Goal: Information Seeking & Learning: Compare options

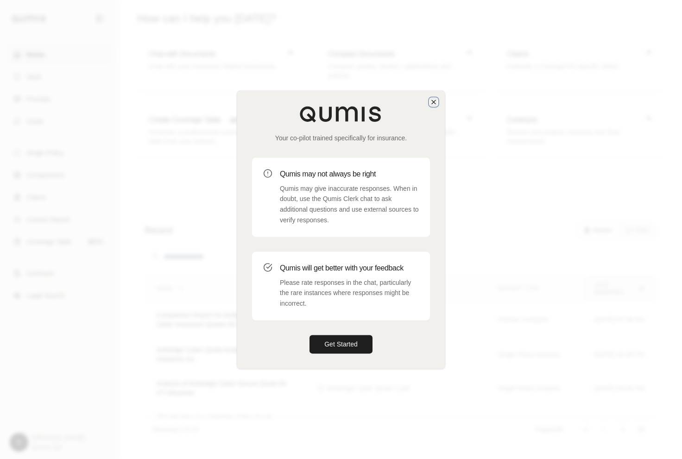
click at [432, 98] on icon "button" at bounding box center [433, 101] width 7 height 7
click at [348, 343] on button "Get Started" at bounding box center [340, 344] width 63 height 19
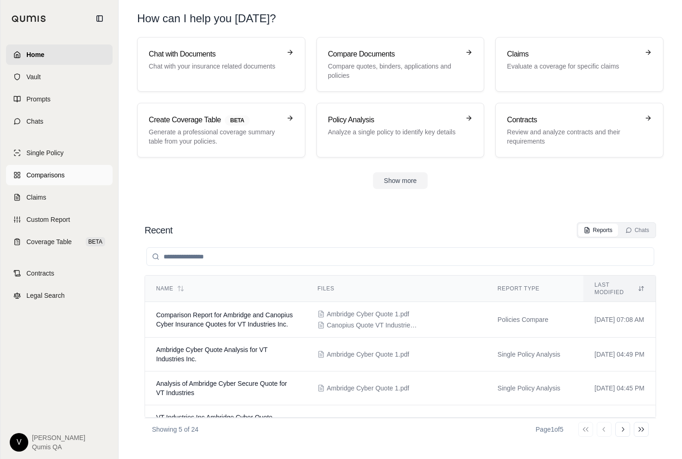
click at [67, 179] on link "Comparisons" at bounding box center [59, 175] width 106 height 20
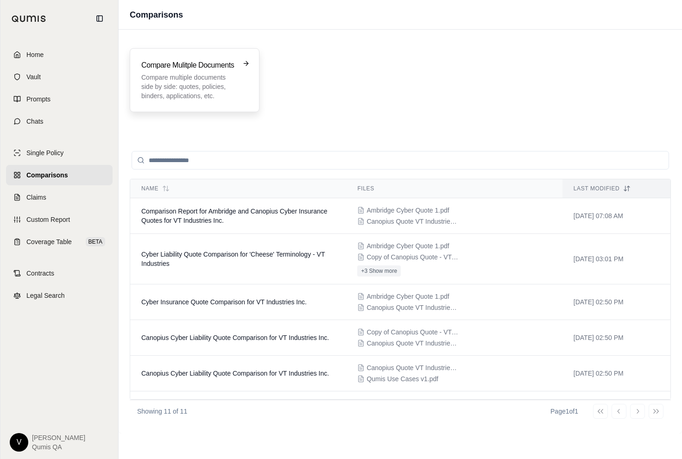
click at [246, 73] on div "Compare Mulitple Documents Compare multiple documents side by side: quotes, pol…" at bounding box center [194, 80] width 106 height 41
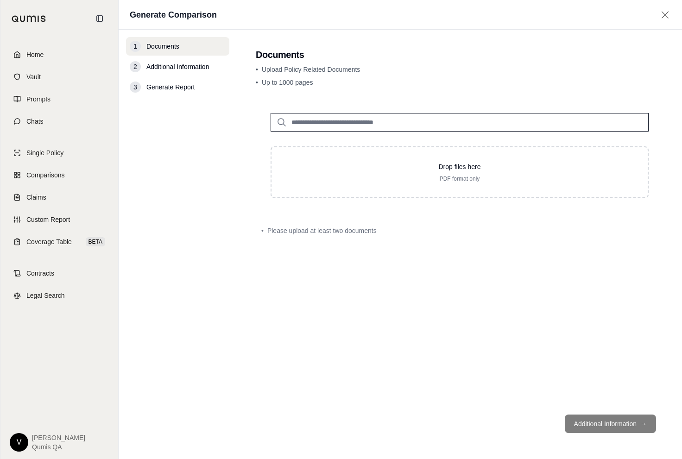
click at [352, 118] on input "search" at bounding box center [459, 122] width 378 height 19
click at [31, 119] on span "Chats" at bounding box center [34, 121] width 17 height 9
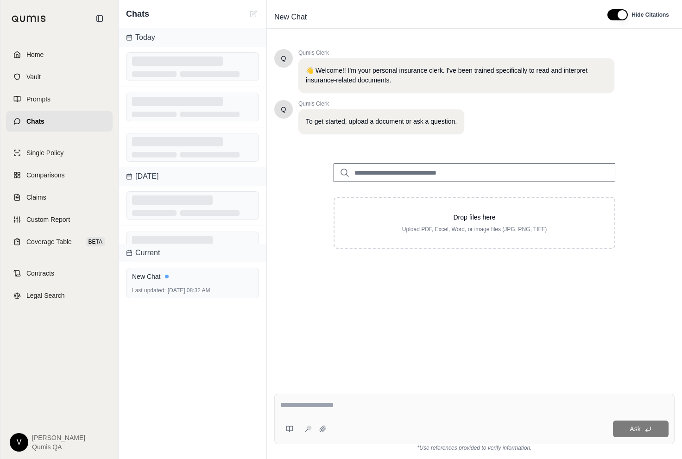
click at [367, 171] on input "search" at bounding box center [473, 172] width 281 height 19
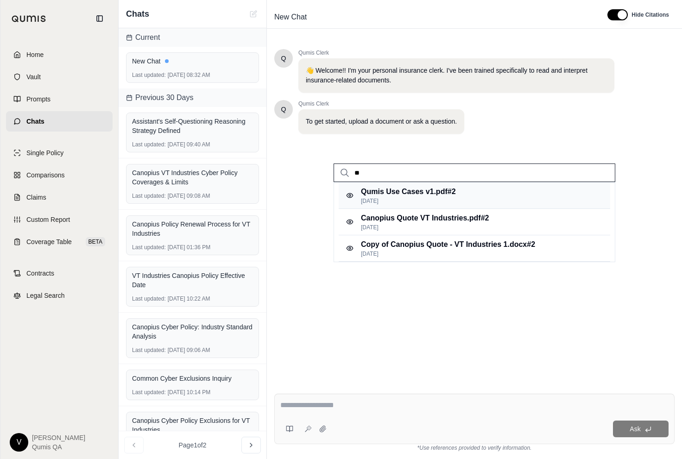
type input "**"
click at [371, 197] on p "[DATE]" at bounding box center [408, 200] width 95 height 7
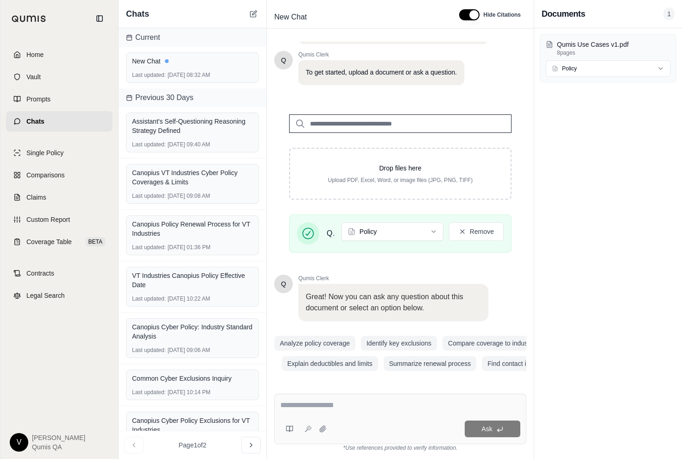
scroll to position [62, 0]
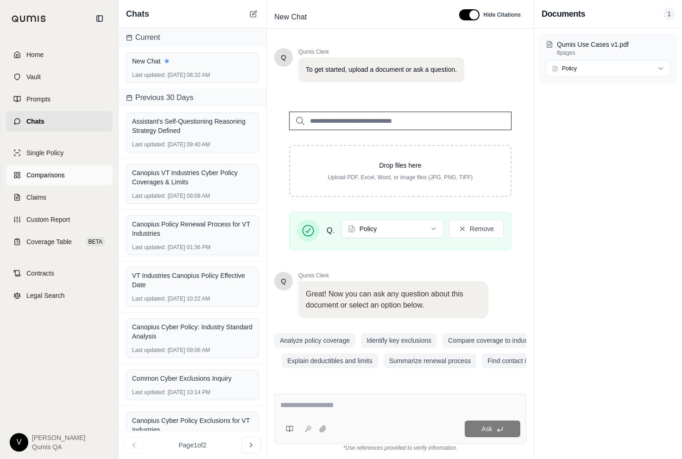
click at [58, 171] on span "Comparisons" at bounding box center [45, 174] width 38 height 9
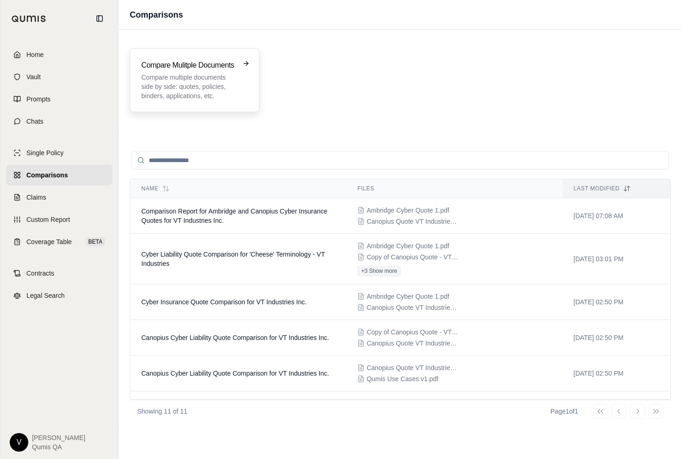
click at [227, 75] on p "Compare multiple documents side by side: quotes, policies, binders, application…" at bounding box center [188, 87] width 94 height 28
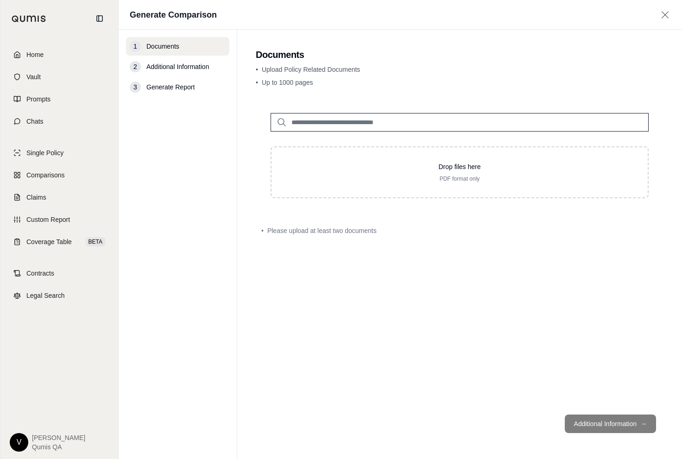
click at [313, 117] on input "search" at bounding box center [459, 122] width 378 height 19
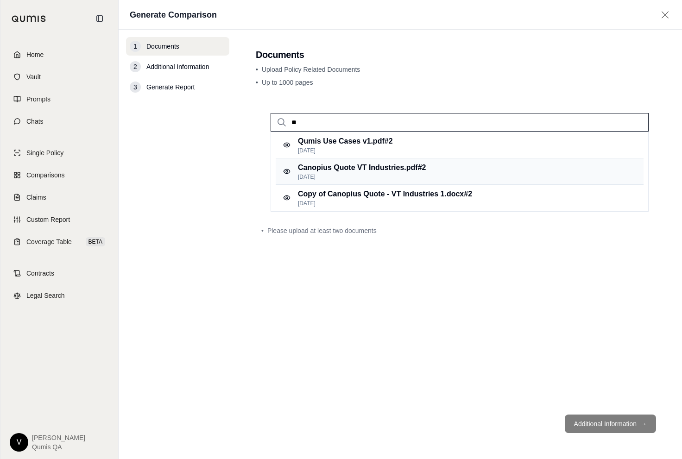
type input "**"
click at [328, 167] on p "Canopius Quote VT Industries.pdf #2" at bounding box center [362, 167] width 128 height 11
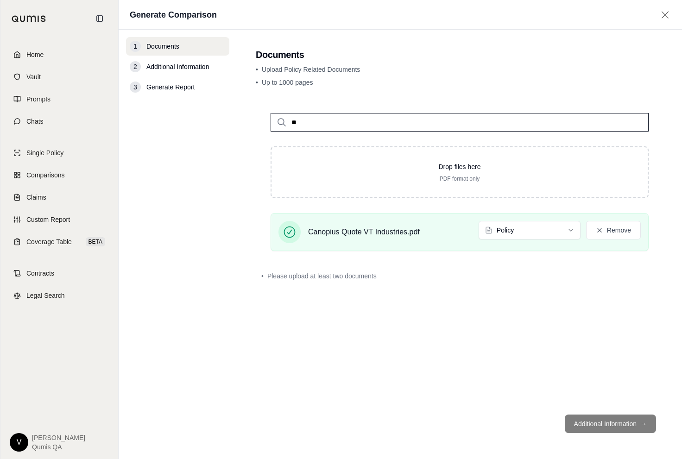
click at [359, 124] on input "**" at bounding box center [459, 122] width 378 height 19
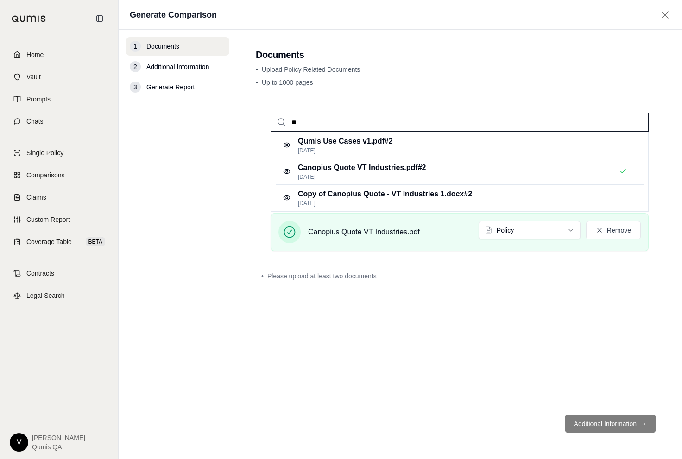
click at [359, 124] on input "**" at bounding box center [459, 122] width 378 height 19
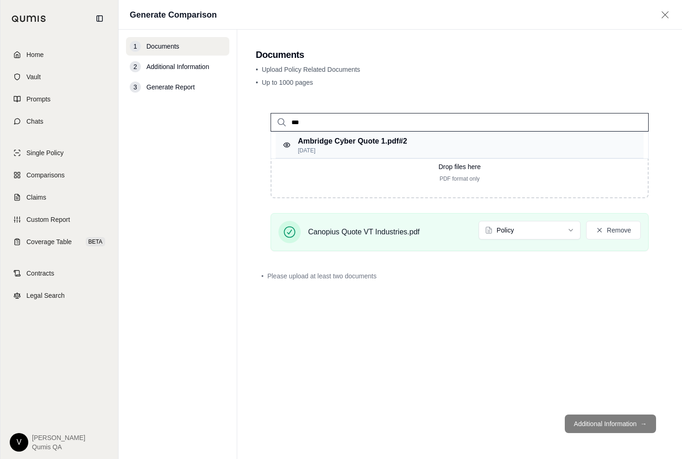
type input "***"
click at [369, 141] on p "Ambridge Cyber Quote 1.pdf #2" at bounding box center [352, 141] width 109 height 11
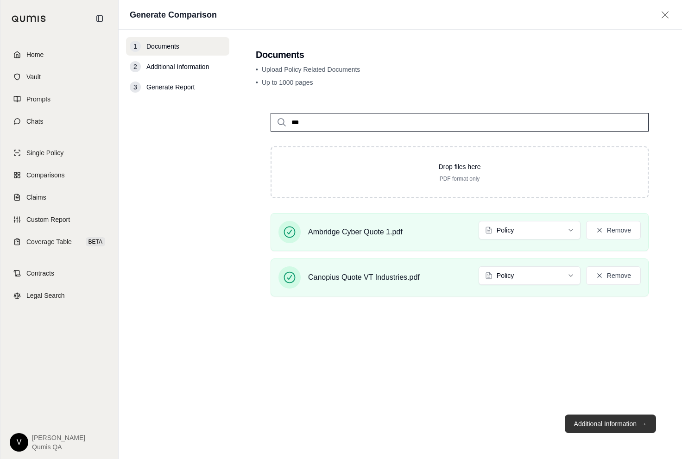
click at [608, 428] on button "Additional Information →" at bounding box center [609, 423] width 91 height 19
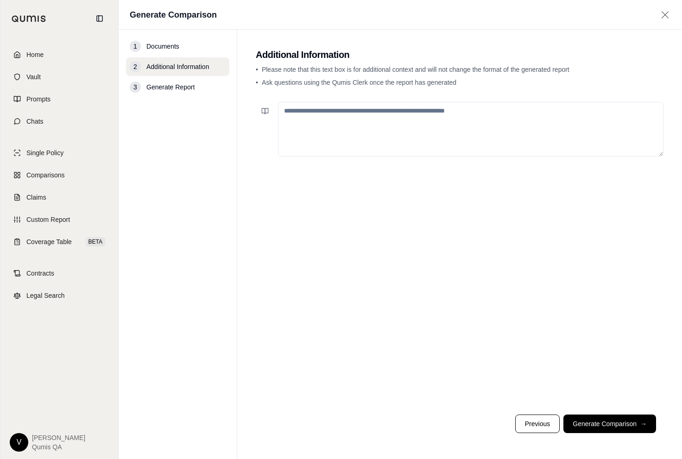
click at [317, 125] on textarea at bounding box center [470, 129] width 385 height 55
click at [579, 423] on button "Generate Comparison →" at bounding box center [609, 423] width 93 height 19
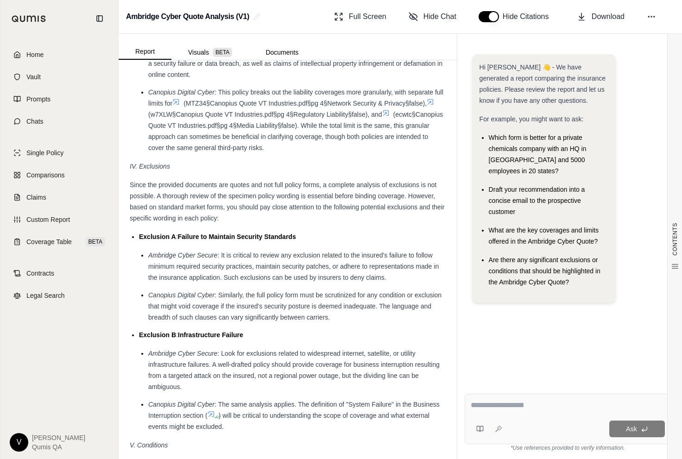
scroll to position [2155, 0]
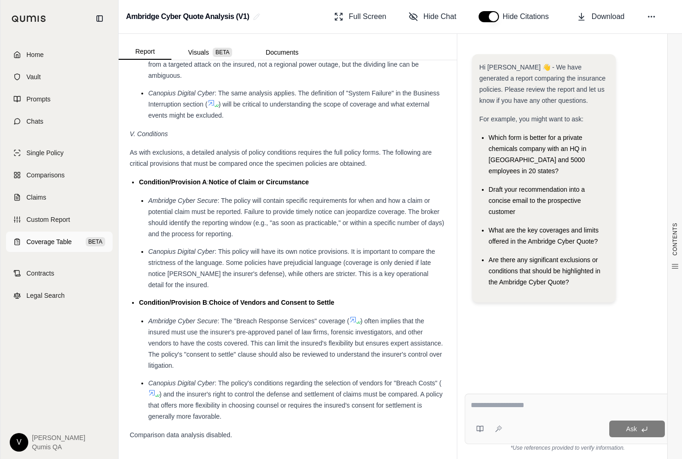
click at [68, 242] on span "Coverage Table" at bounding box center [48, 241] width 45 height 9
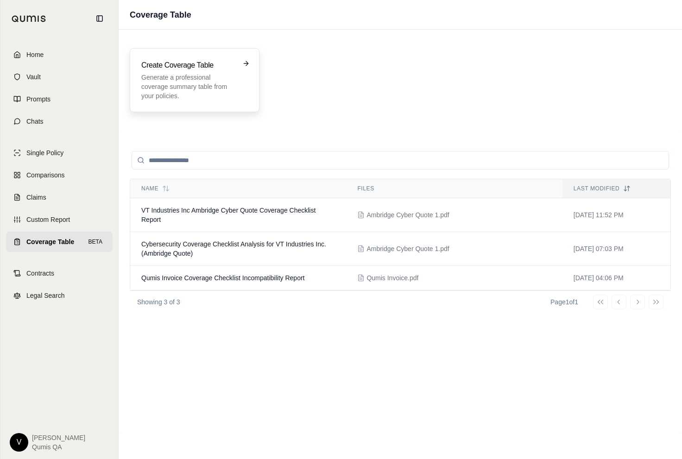
click at [204, 96] on p "Generate a professional coverage summary table from your policies." at bounding box center [188, 87] width 94 height 28
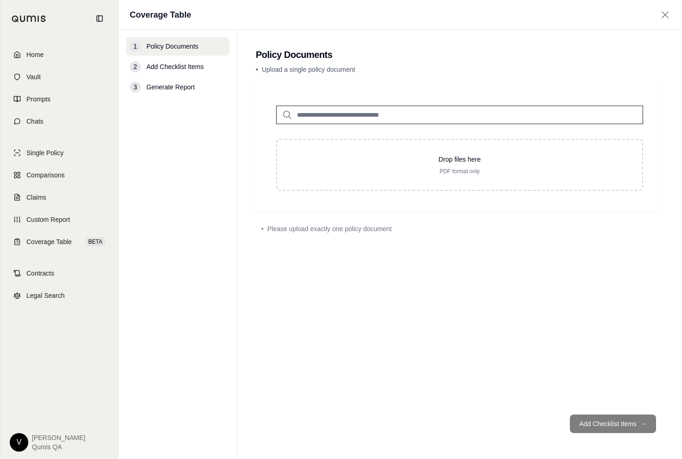
click at [306, 119] on input "search" at bounding box center [459, 115] width 367 height 19
click at [319, 111] on input "search" at bounding box center [459, 115] width 367 height 19
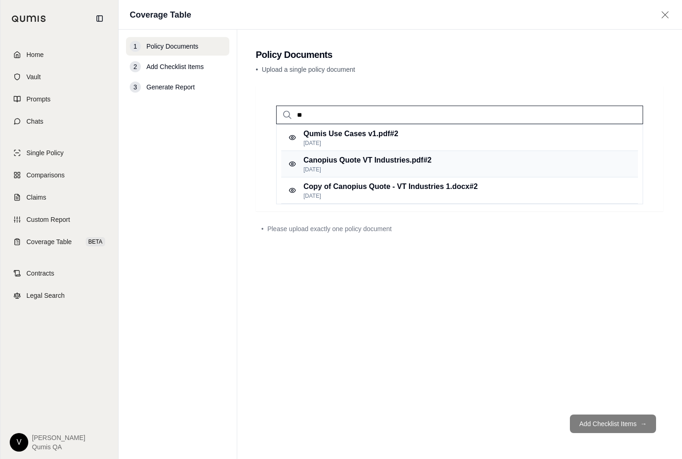
type input "**"
click at [331, 159] on p "Canopius Quote VT Industries.pdf #2" at bounding box center [367, 160] width 128 height 11
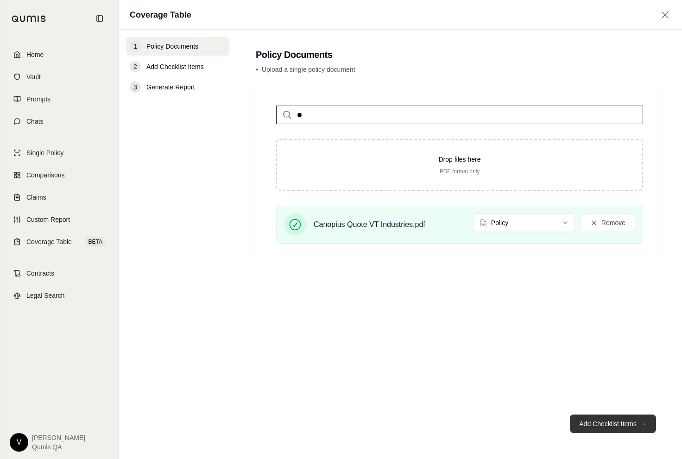
click at [615, 421] on button "Add Checklist Items →" at bounding box center [612, 423] width 86 height 19
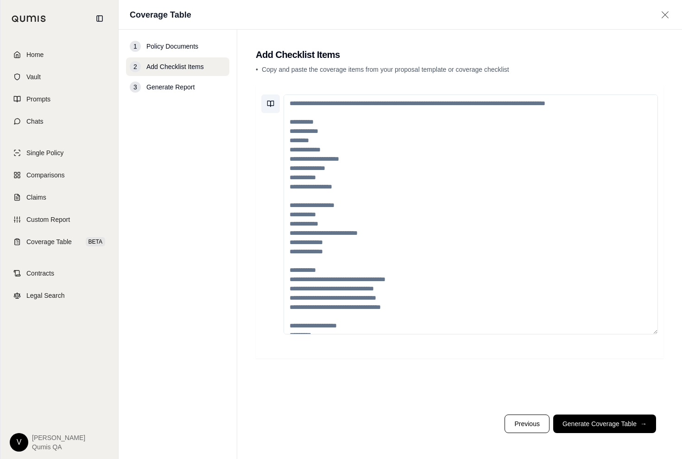
click at [272, 105] on icon at bounding box center [270, 103] width 7 height 7
click at [276, 213] on div at bounding box center [270, 214] width 19 height 240
click at [311, 134] on textarea at bounding box center [470, 214] width 374 height 240
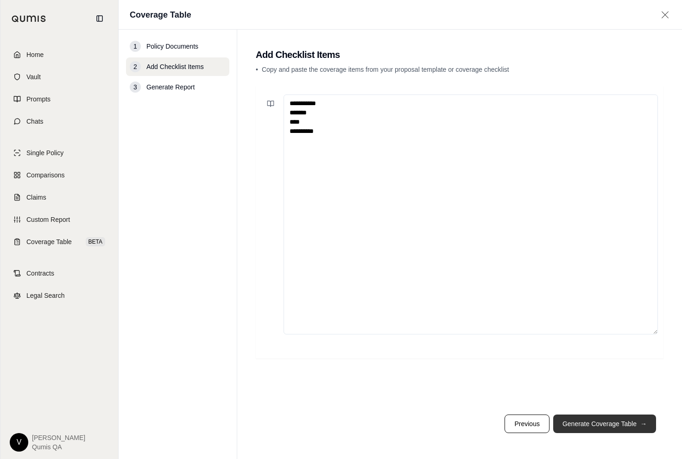
type textarea "**********"
click at [617, 417] on button "Generate Coverage Table →" at bounding box center [604, 423] width 103 height 19
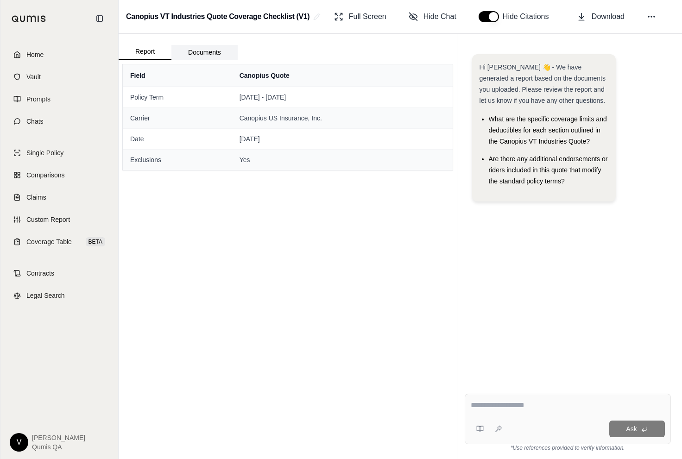
click at [200, 56] on button "Documents" at bounding box center [204, 52] width 66 height 15
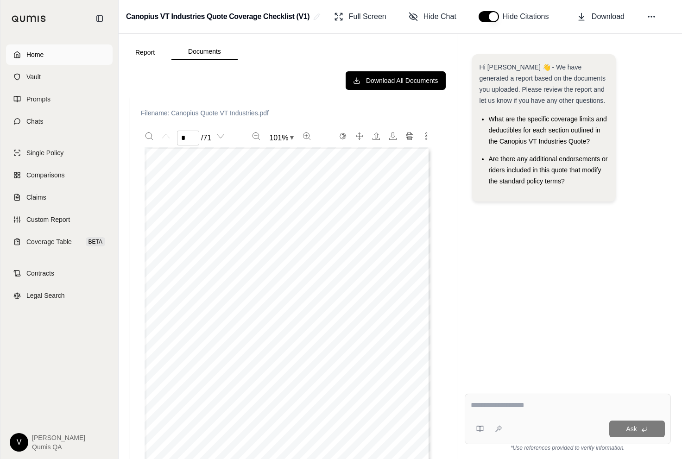
click at [44, 55] on link "Home" at bounding box center [59, 54] width 106 height 20
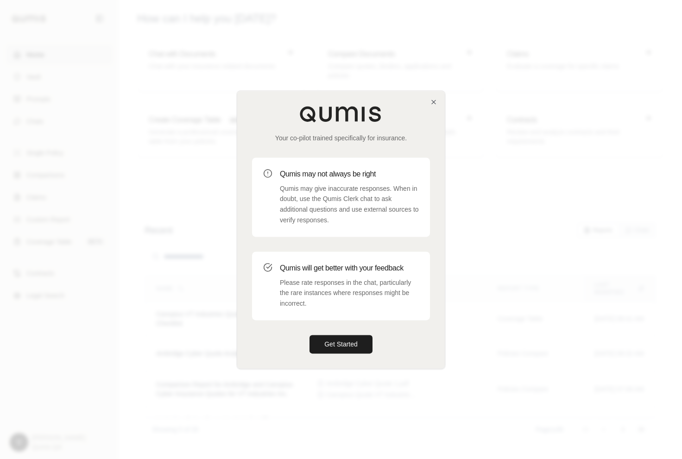
click at [437, 95] on div "Your co-pilot trained specifically for insurance. Qumis may not always be right…" at bounding box center [340, 229] width 207 height 277
click at [437, 99] on icon "button" at bounding box center [433, 101] width 7 height 7
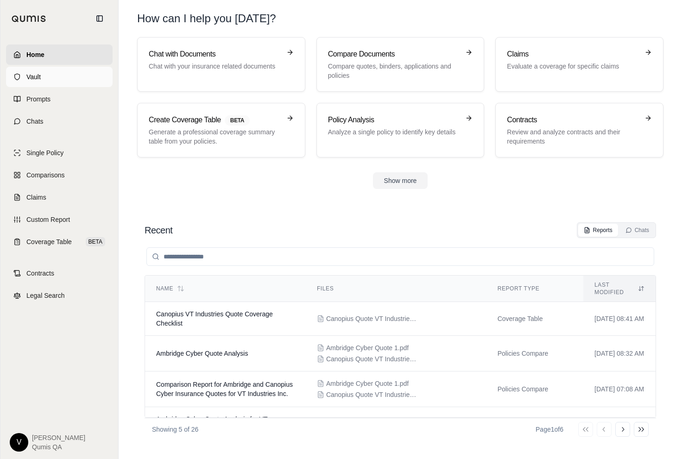
click at [47, 73] on link "Vault" at bounding box center [59, 77] width 106 height 20
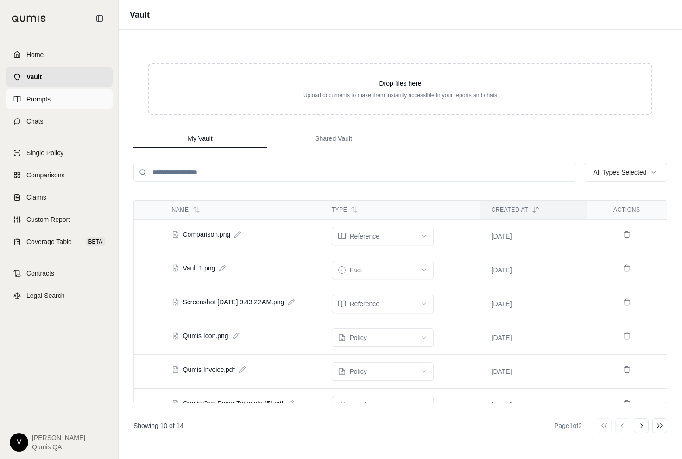
click at [42, 98] on span "Prompts" at bounding box center [38, 98] width 24 height 9
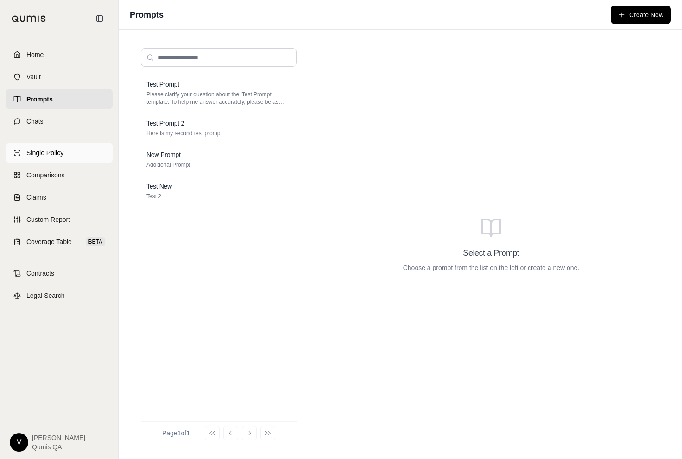
click at [52, 155] on span "Single Policy" at bounding box center [44, 152] width 37 height 9
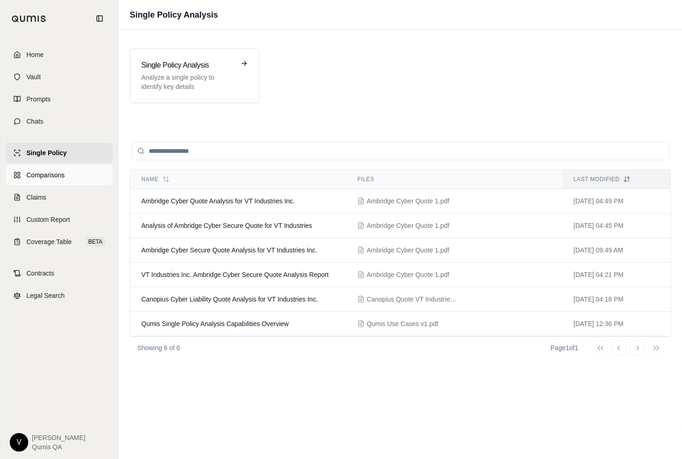
click at [54, 175] on span "Comparisons" at bounding box center [45, 174] width 38 height 9
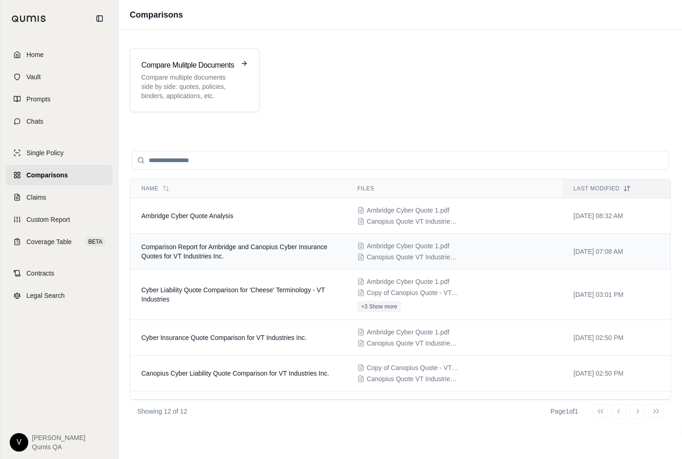
click at [185, 251] on td "Comparison Report for Ambridge and Canopius Cyber Insurance Quotes for VT Indus…" at bounding box center [238, 252] width 216 height 36
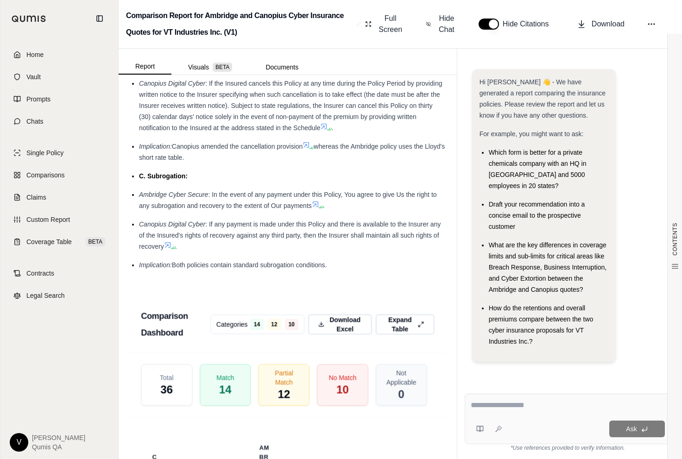
scroll to position [2503, 0]
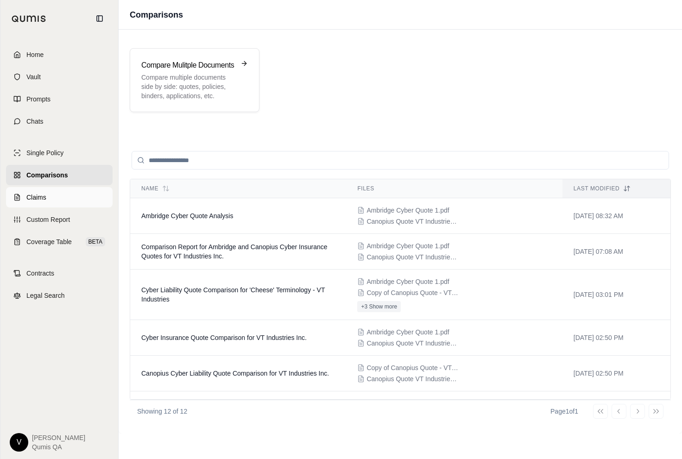
click at [73, 194] on link "Claims" at bounding box center [59, 197] width 106 height 20
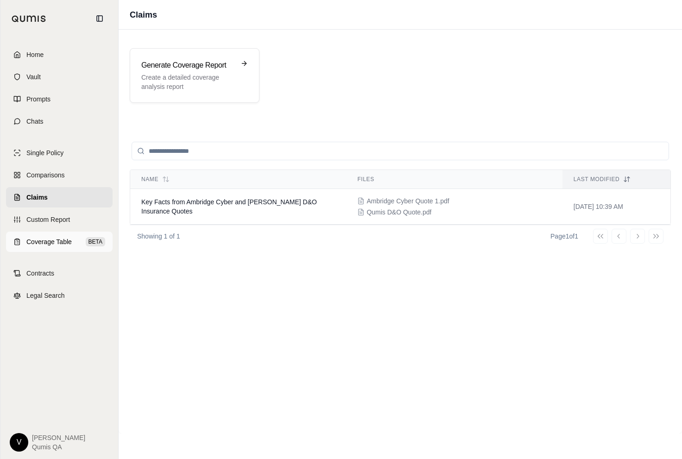
click at [67, 238] on span "Coverage Table" at bounding box center [48, 241] width 45 height 9
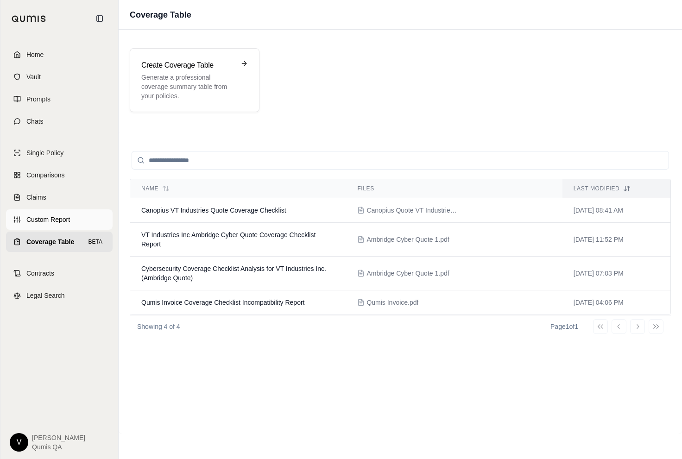
click at [60, 210] on link "Custom Report" at bounding box center [59, 219] width 106 height 20
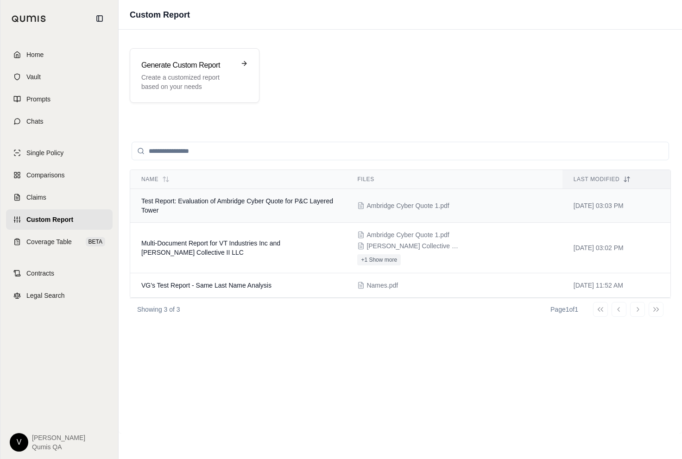
click at [168, 202] on span "Test Report: Evaluation of Ambridge Cyber Quote for P&C Layered Tower" at bounding box center [237, 205] width 192 height 17
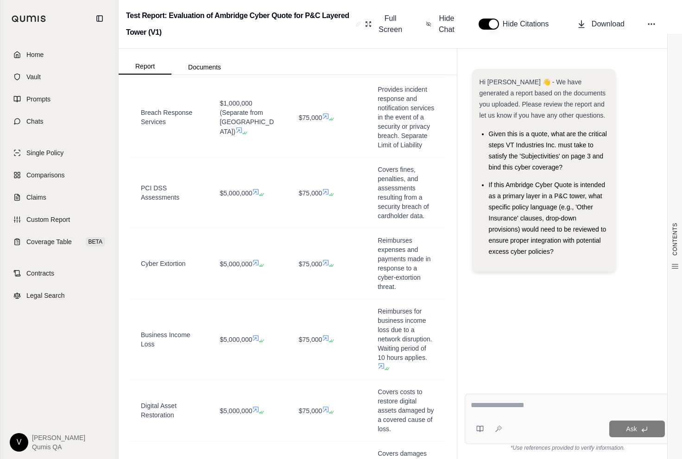
scroll to position [663, 0]
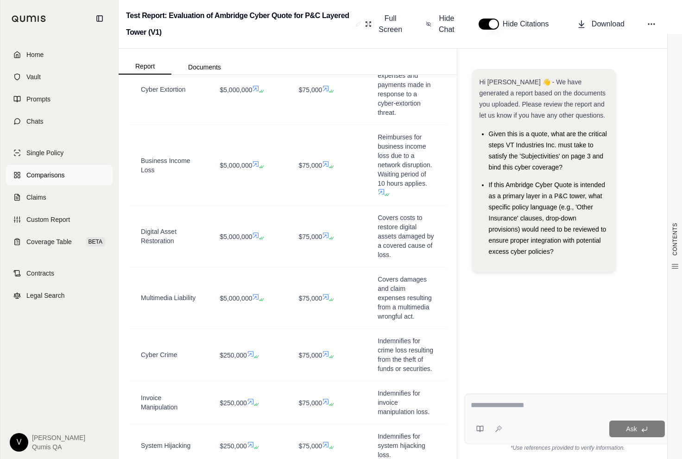
click at [47, 175] on span "Comparisons" at bounding box center [45, 174] width 38 height 9
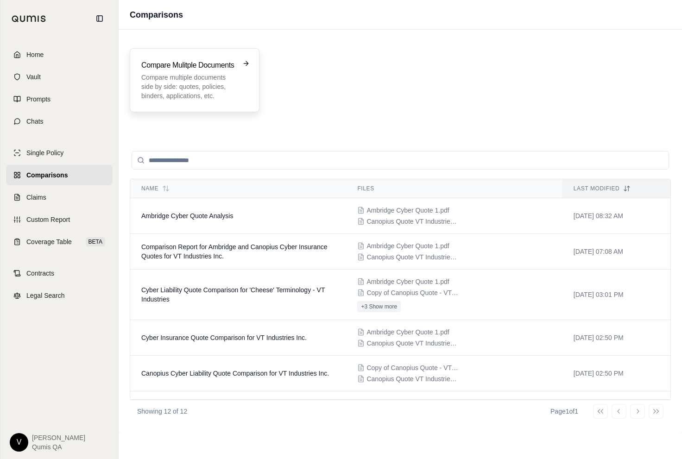
click at [190, 95] on p "Compare multiple documents side by side: quotes, policies, binders, application…" at bounding box center [188, 87] width 94 height 28
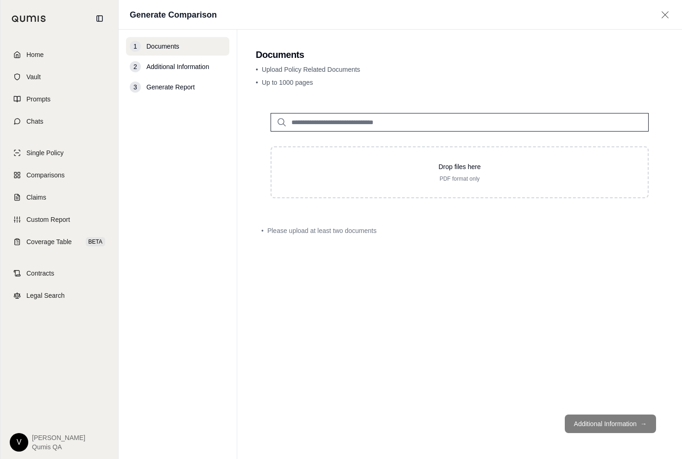
click at [311, 120] on input "search" at bounding box center [459, 122] width 378 height 19
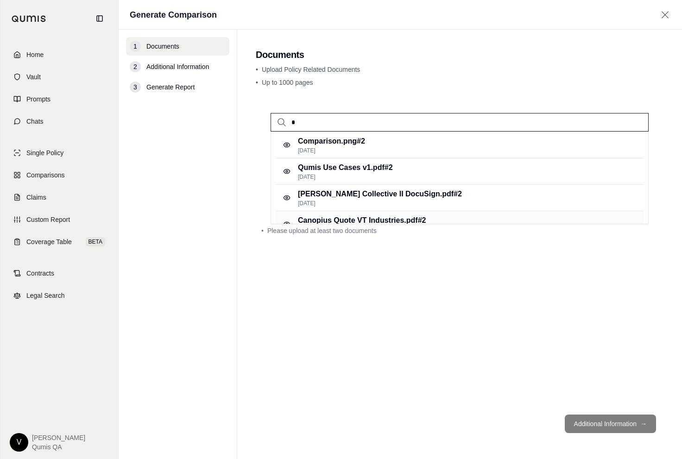
type input "*"
click at [362, 216] on p "Canopius Quote VT Industries.pdf #2" at bounding box center [362, 220] width 128 height 11
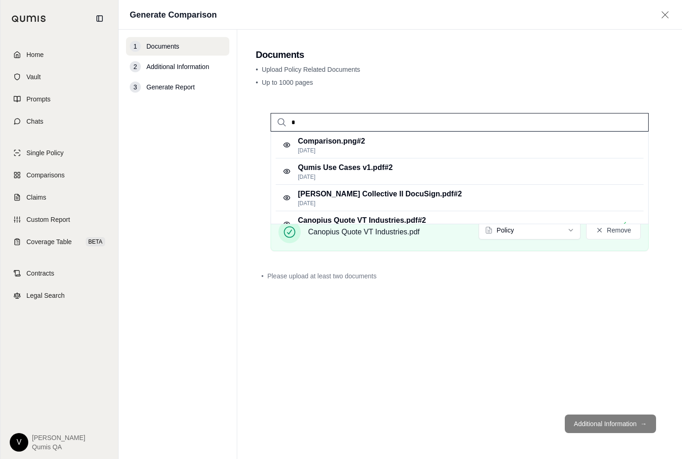
click at [452, 123] on input "*" at bounding box center [459, 122] width 378 height 19
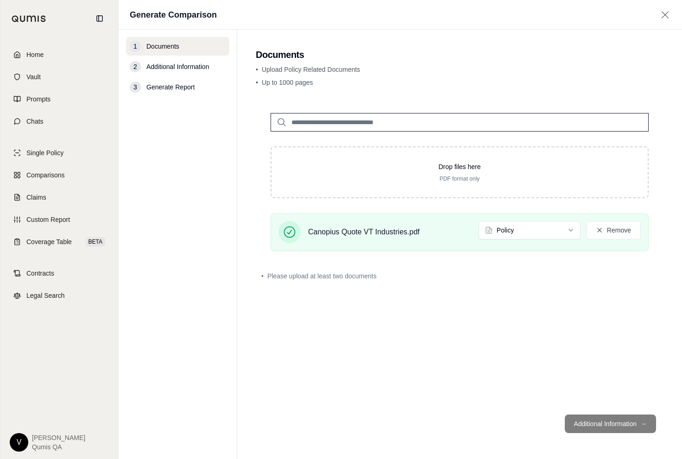
type input "*"
type input "**"
click at [452, 143] on div "Ambridge Cyber Quote 1.pdf #2 [DATE]" at bounding box center [459, 145] width 368 height 26
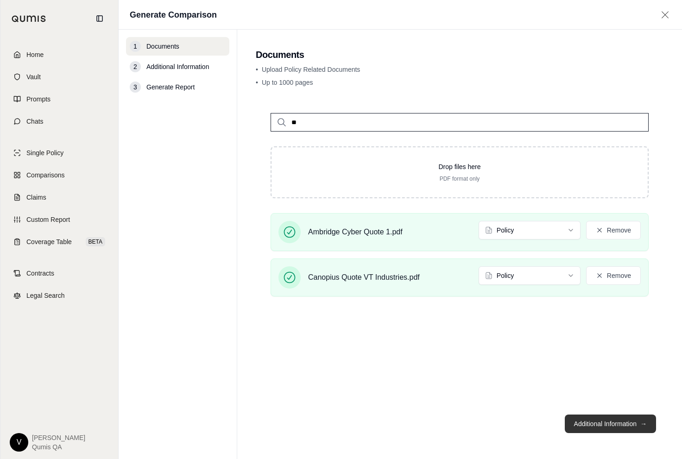
click at [601, 419] on button "Additional Information →" at bounding box center [609, 423] width 91 height 19
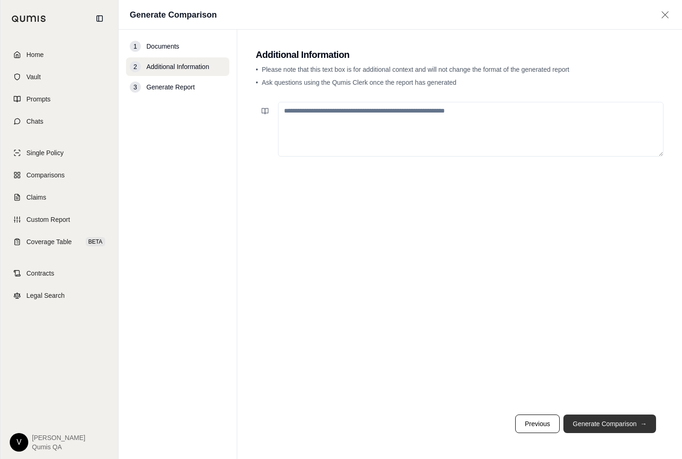
click at [608, 418] on button "Generate Comparison →" at bounding box center [609, 423] width 93 height 19
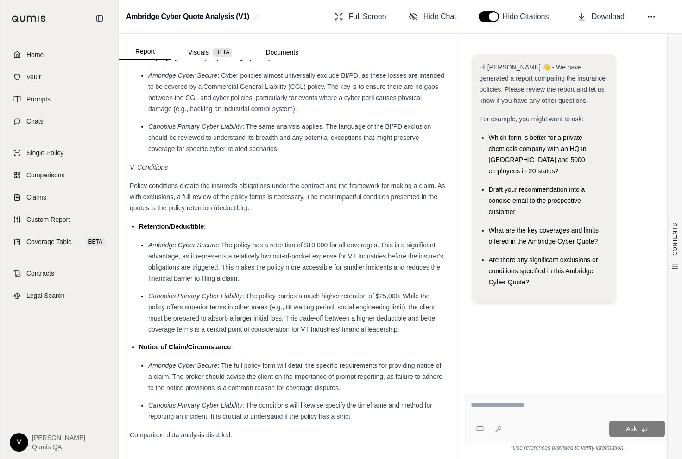
scroll to position [1844, 0]
click at [215, 58] on button "Visuals BETA" at bounding box center [209, 52] width 77 height 15
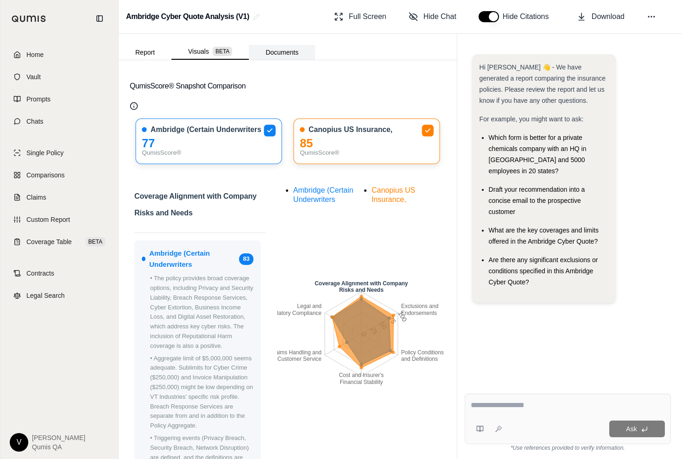
click at [264, 51] on button "Documents" at bounding box center [282, 52] width 66 height 15
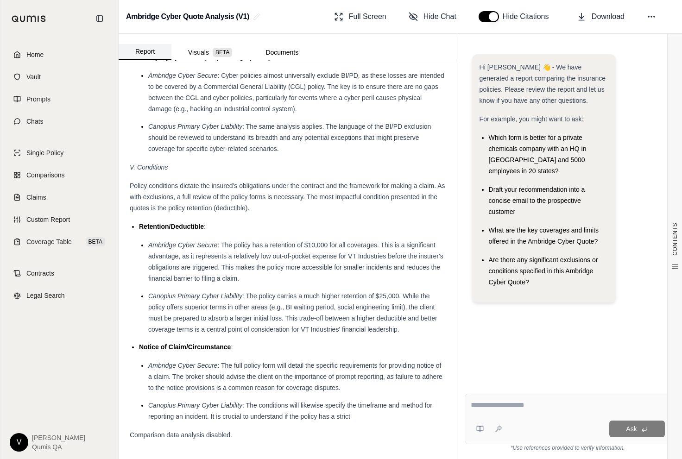
scroll to position [0, 0]
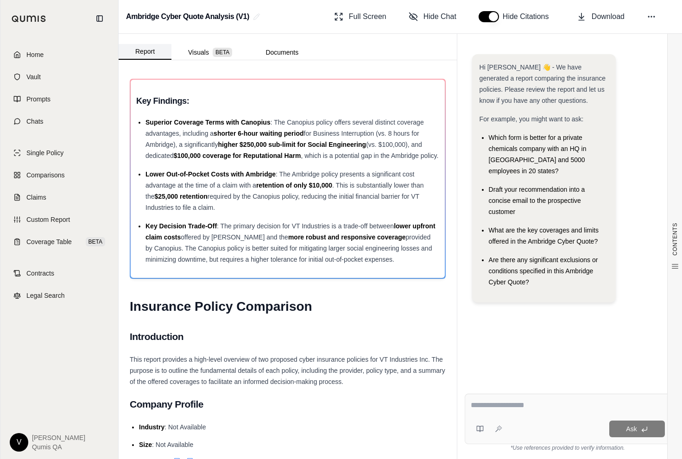
click at [150, 50] on button "Report" at bounding box center [145, 52] width 53 height 16
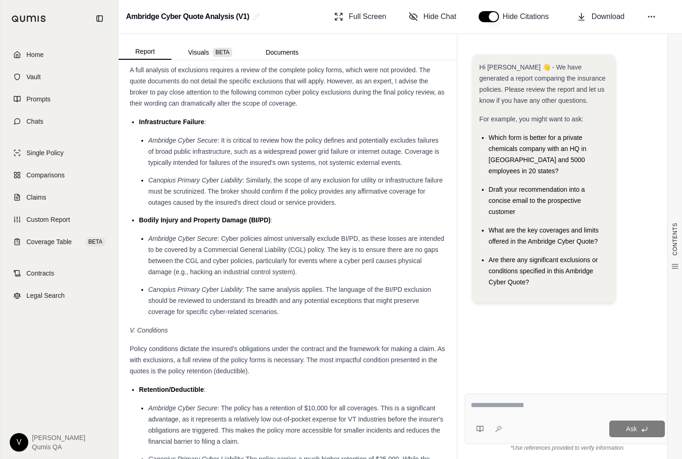
scroll to position [1844, 0]
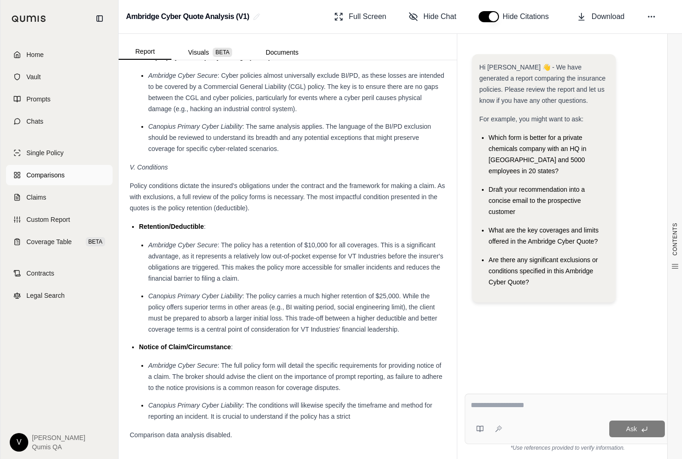
click at [77, 176] on link "Comparisons" at bounding box center [59, 175] width 106 height 20
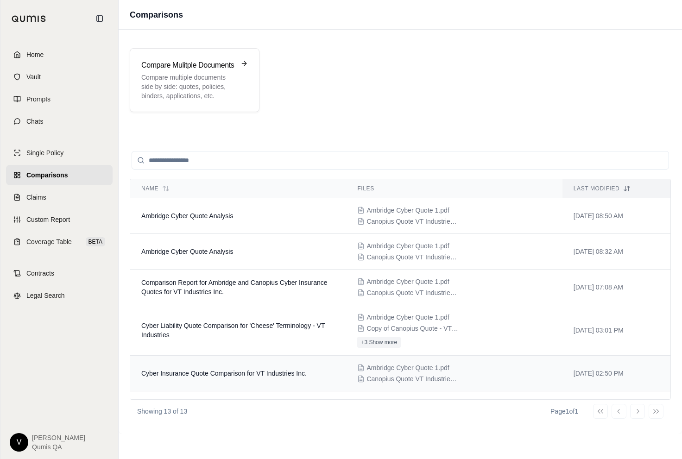
click at [203, 368] on td "Cyber Insurance Quote Comparison for VT Industries Inc." at bounding box center [238, 374] width 216 height 36
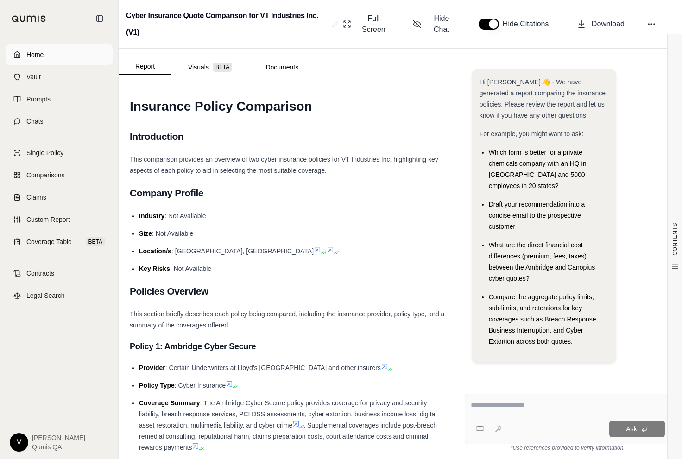
click at [37, 53] on span "Home" at bounding box center [34, 54] width 17 height 9
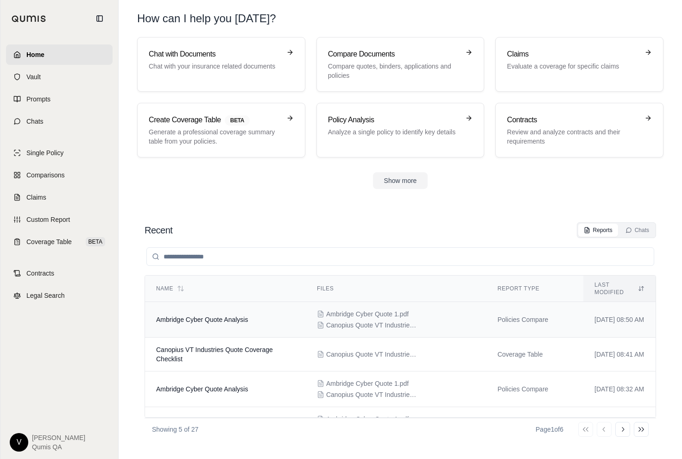
click at [211, 316] on span "Ambridge Cyber Quote Analysis" at bounding box center [202, 319] width 92 height 7
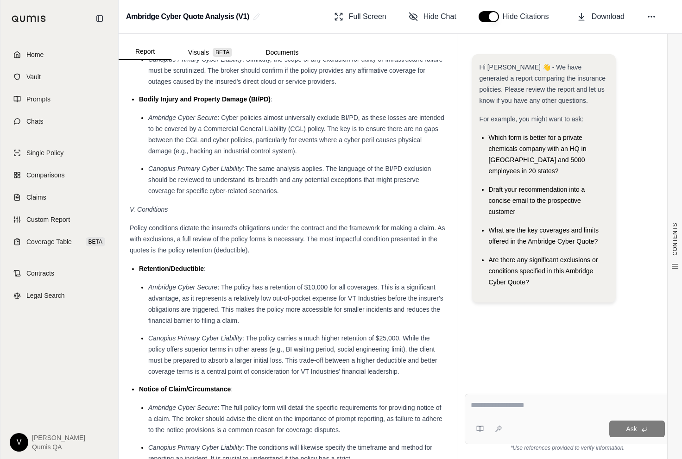
scroll to position [1844, 0]
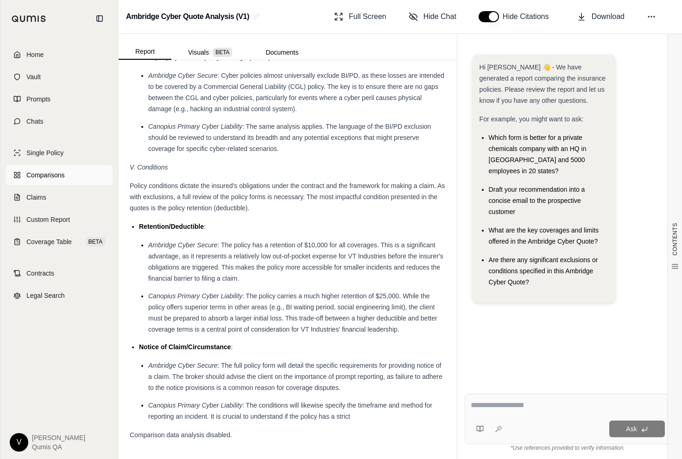
click at [57, 173] on span "Comparisons" at bounding box center [45, 174] width 38 height 9
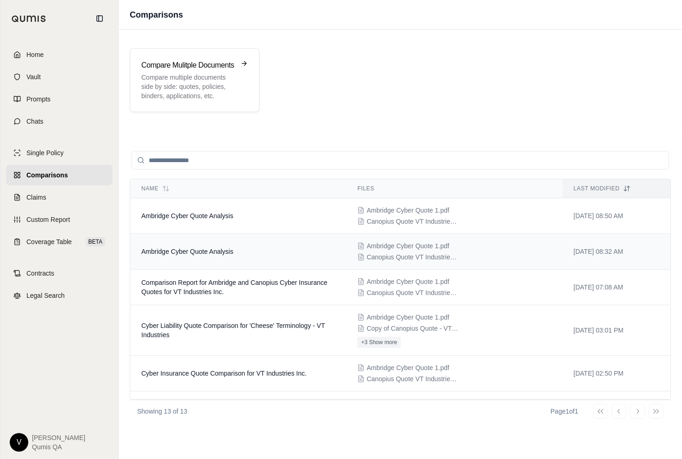
click at [191, 256] on td "Ambridge Cyber Quote Analysis" at bounding box center [238, 252] width 216 height 36
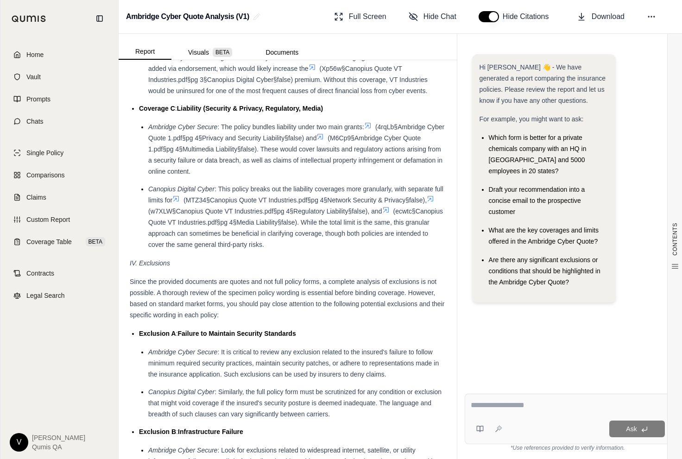
scroll to position [2155, 0]
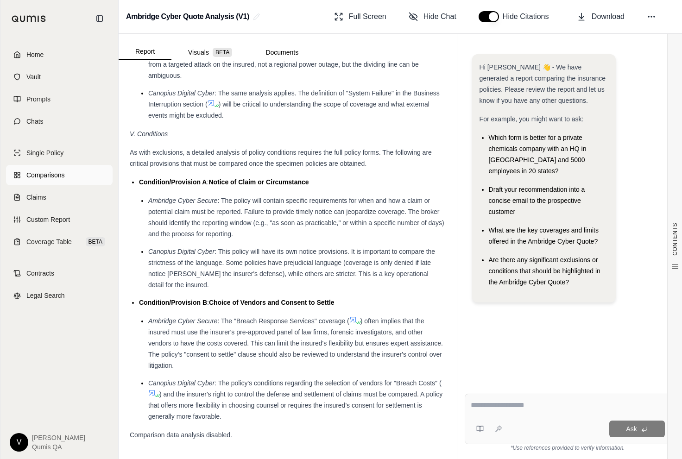
click at [55, 175] on span "Comparisons" at bounding box center [45, 174] width 38 height 9
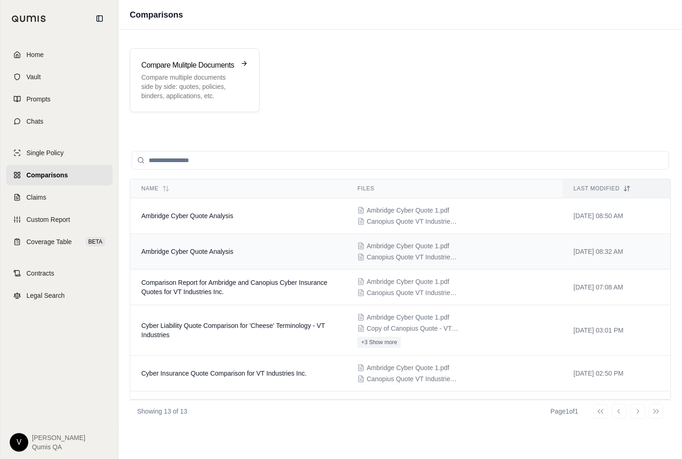
click at [222, 249] on span "Ambridge Cyber Quote Analysis" at bounding box center [187, 251] width 92 height 7
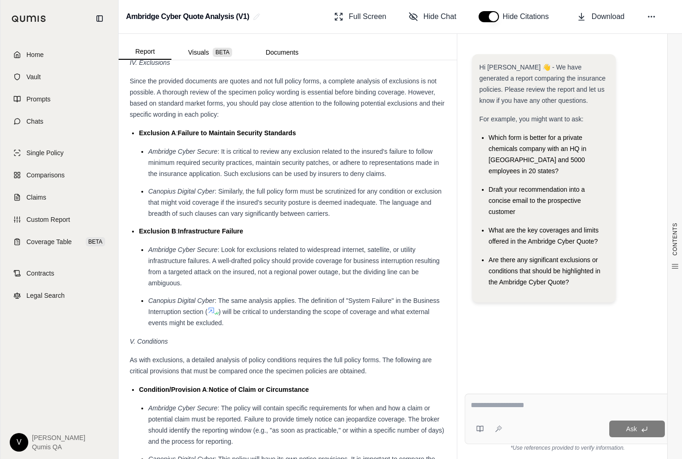
scroll to position [2155, 0]
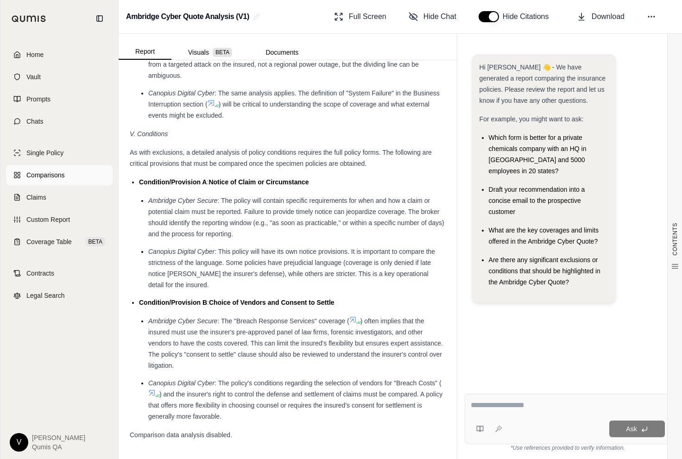
click at [41, 183] on link "Comparisons" at bounding box center [59, 175] width 106 height 20
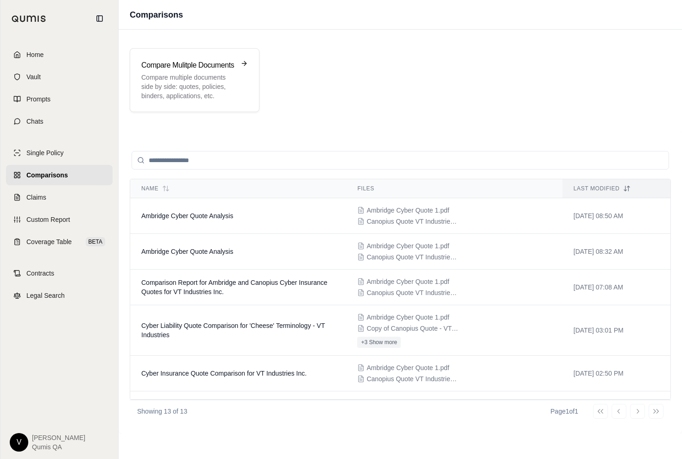
click at [16, 440] on html "Home Vault Prompts Chats Single Policy Comparisons Claims Custom Report Coverag…" at bounding box center [341, 229] width 682 height 459
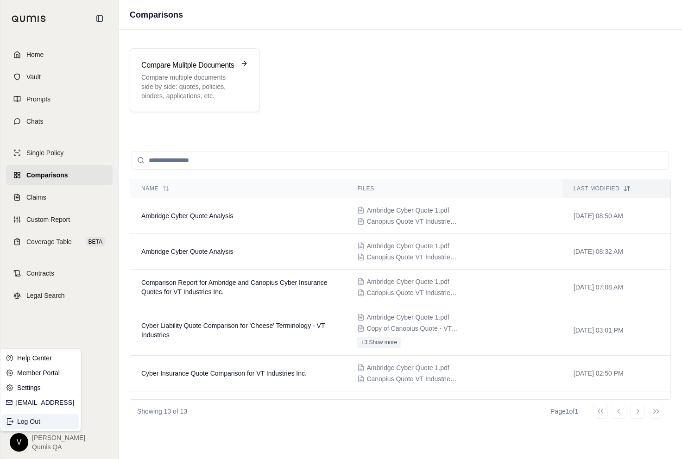
click at [21, 424] on div "Log Out" at bounding box center [40, 421] width 76 height 15
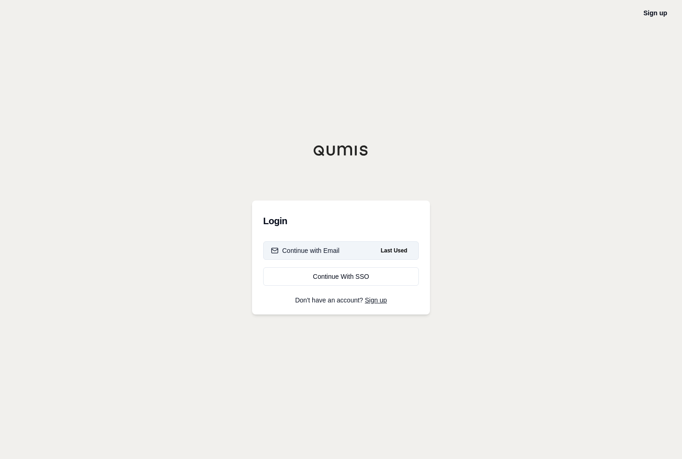
click at [326, 256] on button "Continue with Email Last Used" at bounding box center [341, 250] width 156 height 19
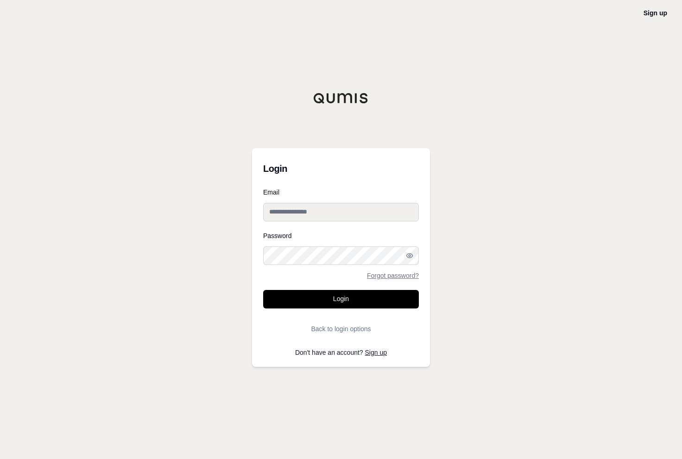
type input "**********"
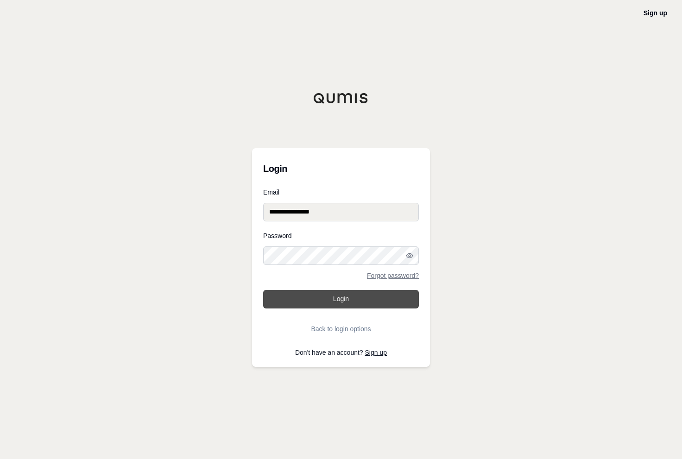
click at [335, 300] on button "Login" at bounding box center [341, 299] width 156 height 19
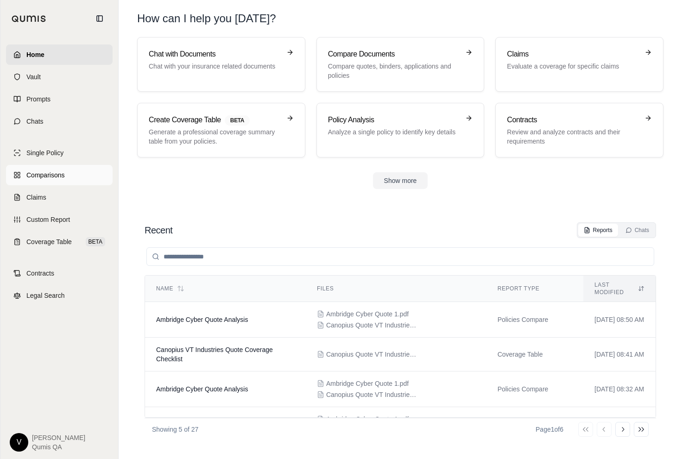
click at [63, 171] on span "Comparisons" at bounding box center [45, 174] width 38 height 9
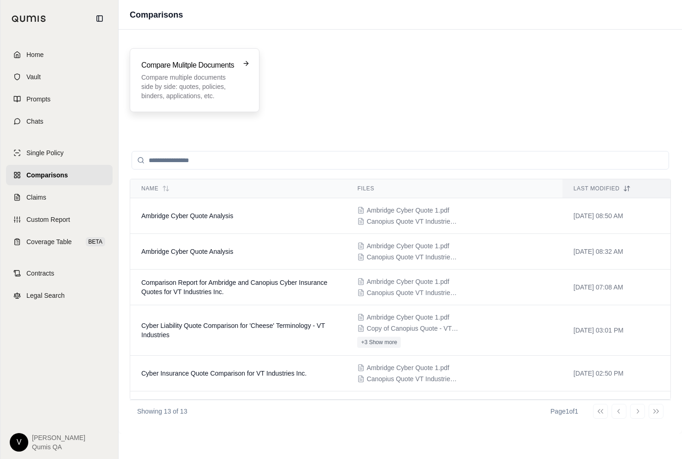
click at [215, 82] on p "Compare multiple documents side by side: quotes, policies, binders, application…" at bounding box center [188, 87] width 94 height 28
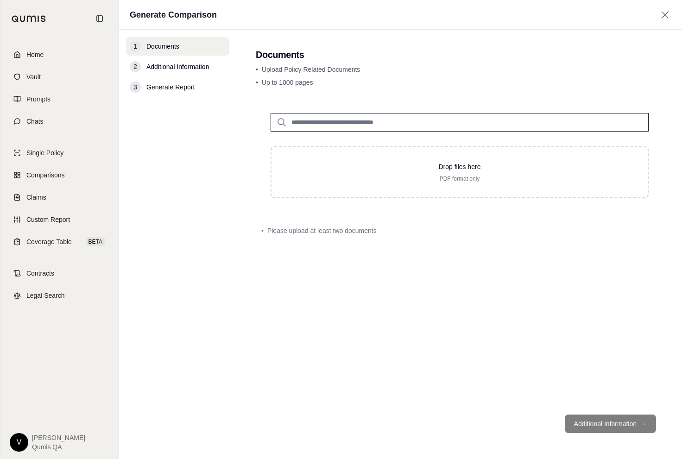
click at [321, 126] on input "search" at bounding box center [459, 122] width 378 height 19
click at [353, 142] on p "Ambridge Cyber Quote 1.pdf #2" at bounding box center [352, 141] width 109 height 11
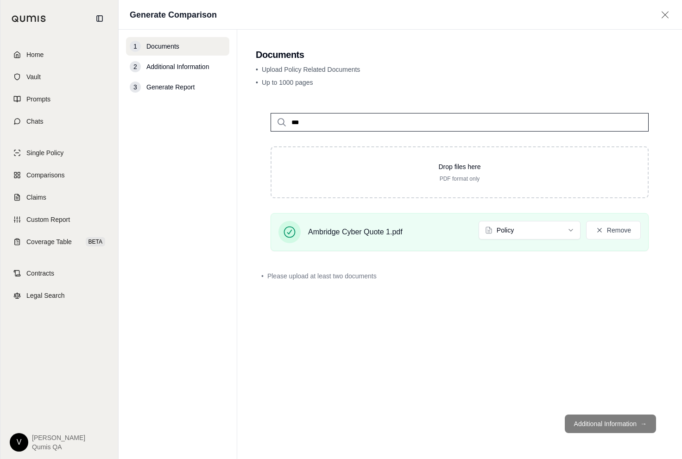
click at [357, 122] on input "***" at bounding box center [459, 122] width 378 height 19
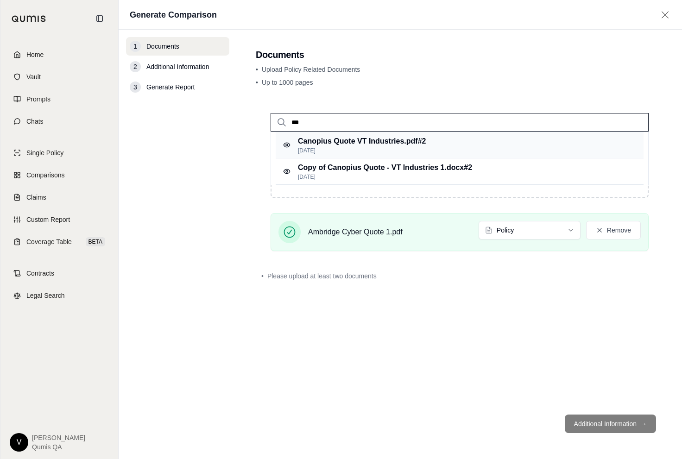
type input "***"
click at [362, 147] on p "Jul 28, 2025" at bounding box center [362, 150] width 128 height 7
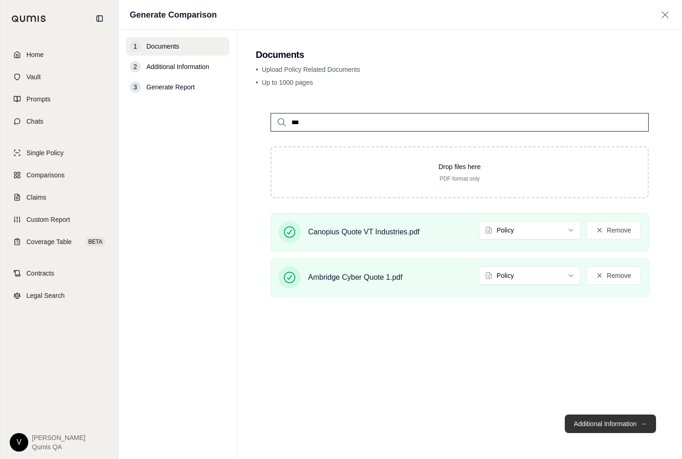
click at [582, 423] on button "Additional Information →" at bounding box center [609, 423] width 91 height 19
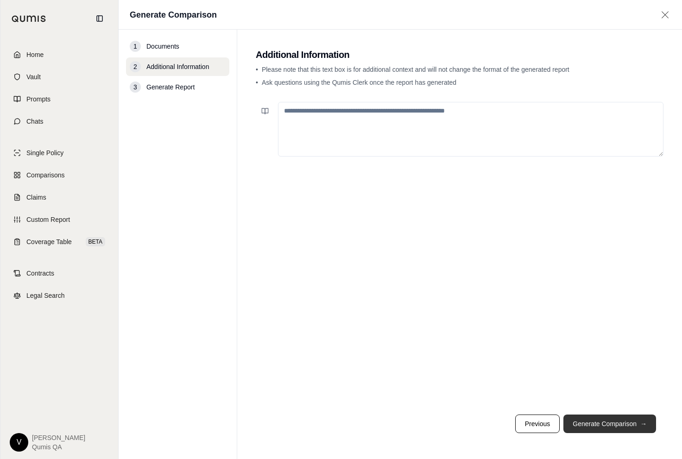
click at [577, 423] on button "Generate Comparison →" at bounding box center [609, 423] width 93 height 19
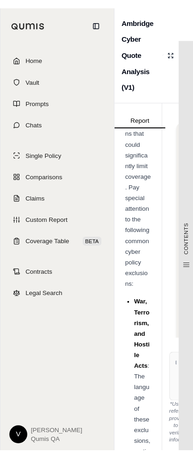
scroll to position [54810, 0]
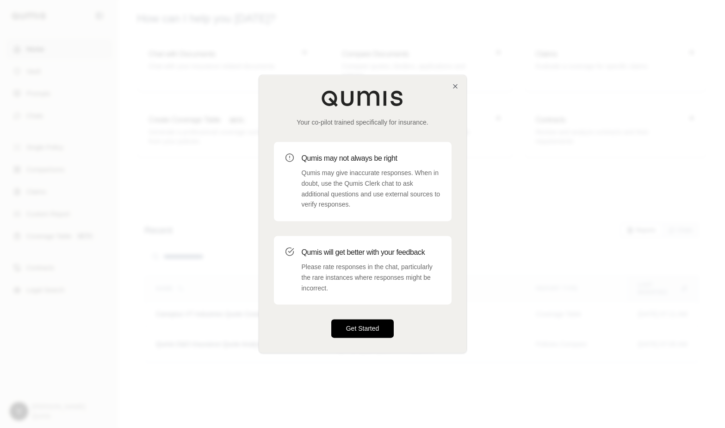
click at [371, 329] on button "Get Started" at bounding box center [362, 328] width 63 height 19
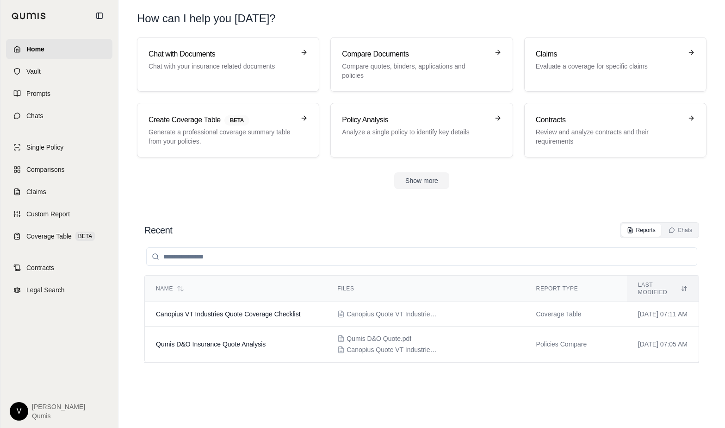
click at [47, 411] on span "Qumis" at bounding box center [58, 415] width 53 height 9
click at [38, 403] on span "[PERSON_NAME]" at bounding box center [58, 406] width 53 height 9
click at [27, 406] on html "Home Vault Prompts Chats Single Policy Comparisons Claims Custom Report Coverag…" at bounding box center [362, 214] width 725 height 428
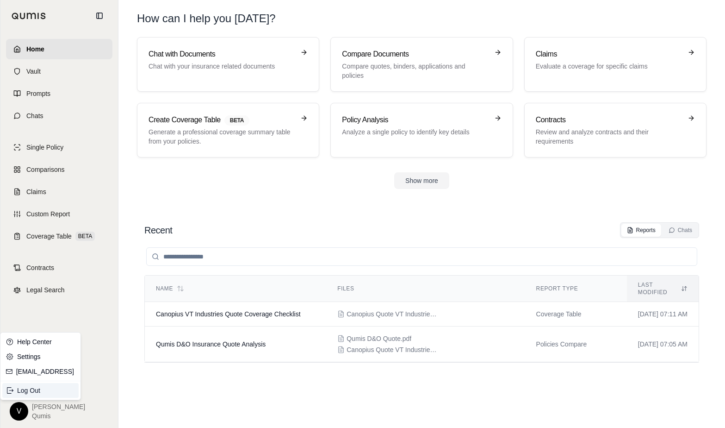
click at [29, 388] on div "Log Out" at bounding box center [40, 390] width 76 height 15
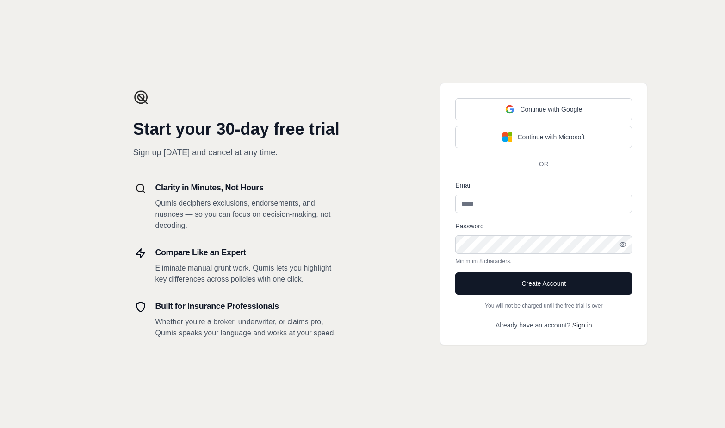
click at [500, 208] on input "Email" at bounding box center [544, 203] width 177 height 19
click at [509, 223] on div "Password Minimum 8 characters." at bounding box center [544, 242] width 177 height 44
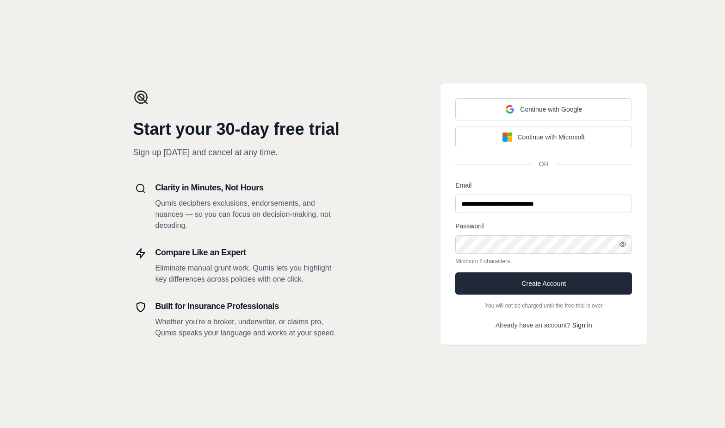
click at [528, 286] on button "Create Account" at bounding box center [544, 283] width 177 height 22
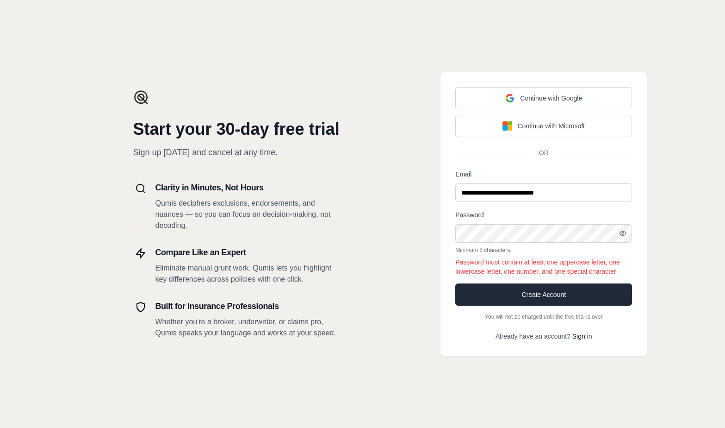
click at [506, 292] on button "Create Account" at bounding box center [544, 294] width 177 height 22
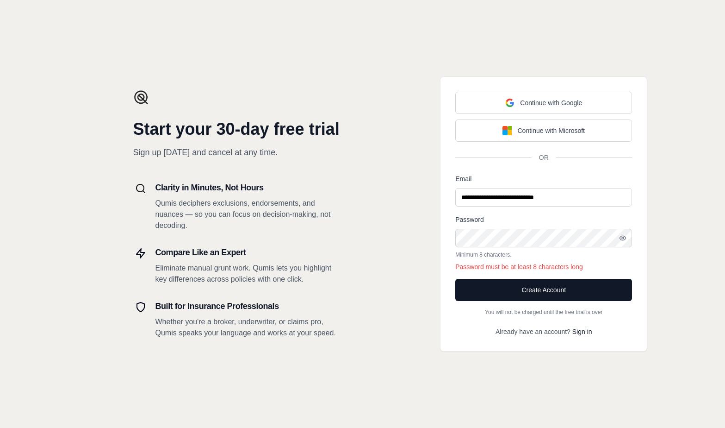
click at [438, 256] on div "**********" at bounding box center [544, 214] width 363 height 428
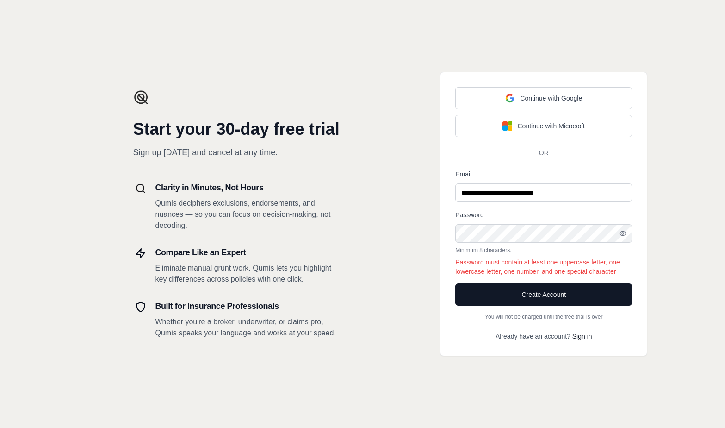
click at [406, 260] on div "**********" at bounding box center [544, 214] width 363 height 428
click at [478, 296] on button "Create Account" at bounding box center [544, 294] width 177 height 22
click at [619, 236] on icon "button" at bounding box center [622, 233] width 7 height 7
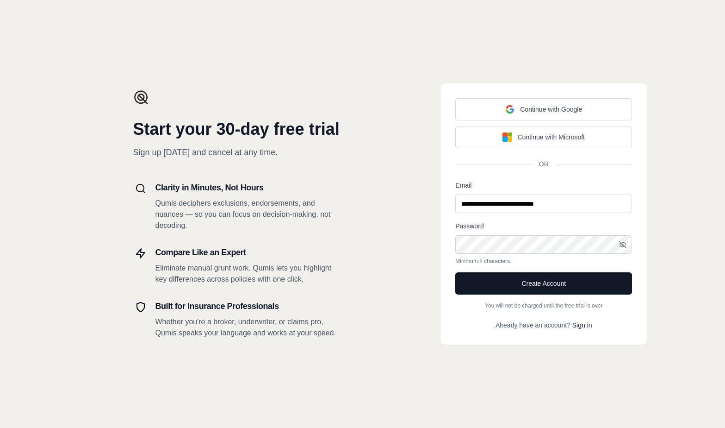
click at [427, 262] on div "**********" at bounding box center [544, 214] width 363 height 428
click at [486, 282] on button "Create Account" at bounding box center [544, 283] width 177 height 22
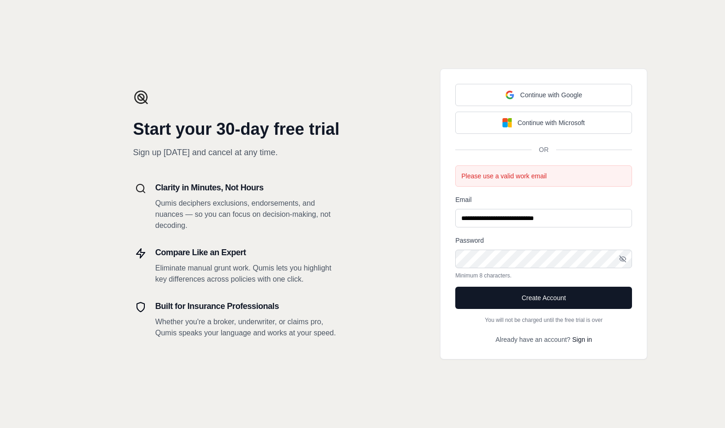
click at [544, 223] on input "**********" at bounding box center [544, 218] width 177 height 19
click at [534, 219] on input "**********" at bounding box center [544, 218] width 177 height 19
drag, startPoint x: 484, startPoint y: 220, endPoint x: 683, endPoint y: 233, distance: 199.0
click at [683, 233] on div "**********" at bounding box center [544, 214] width 363 height 428
click at [501, 220] on input "**********" at bounding box center [544, 218] width 177 height 19
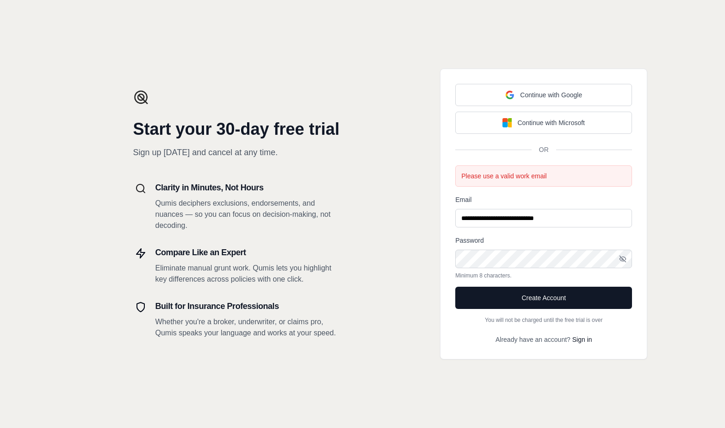
drag, startPoint x: 490, startPoint y: 220, endPoint x: 606, endPoint y: 224, distance: 116.3
click at [606, 225] on input "**********" at bounding box center [544, 218] width 177 height 19
type input "**********"
click at [603, 297] on button "Create Account" at bounding box center [544, 298] width 177 height 22
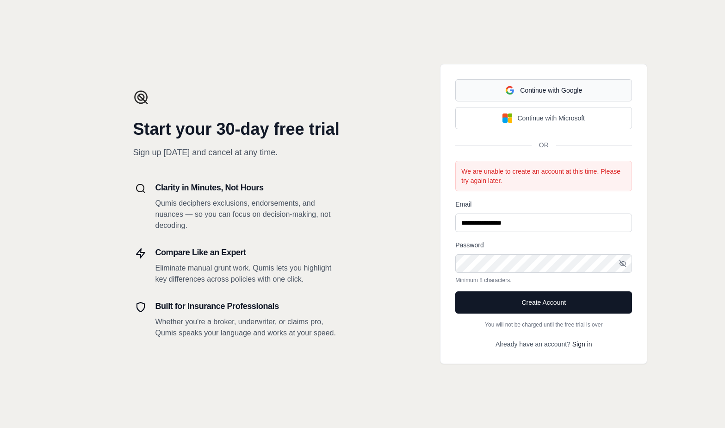
click at [555, 86] on div "Continue with Google" at bounding box center [544, 90] width 77 height 9
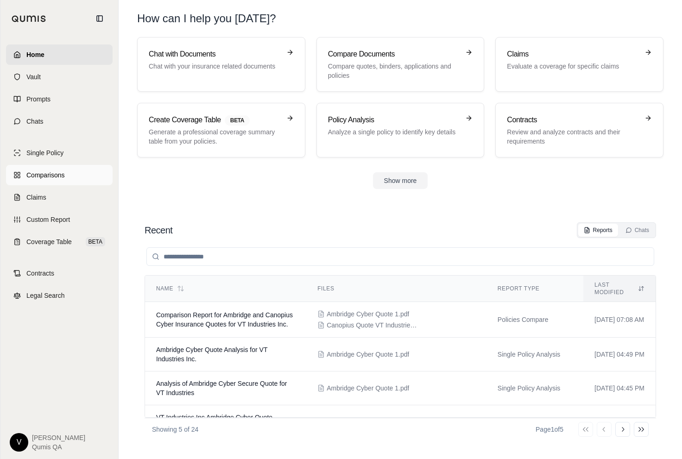
click at [44, 174] on span "Comparisons" at bounding box center [45, 174] width 38 height 9
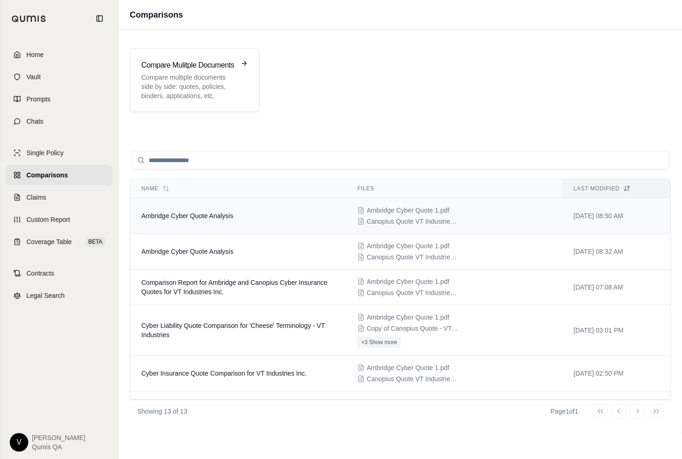
click at [191, 218] on span "Ambridge Cyber Quote Analysis" at bounding box center [187, 215] width 92 height 7
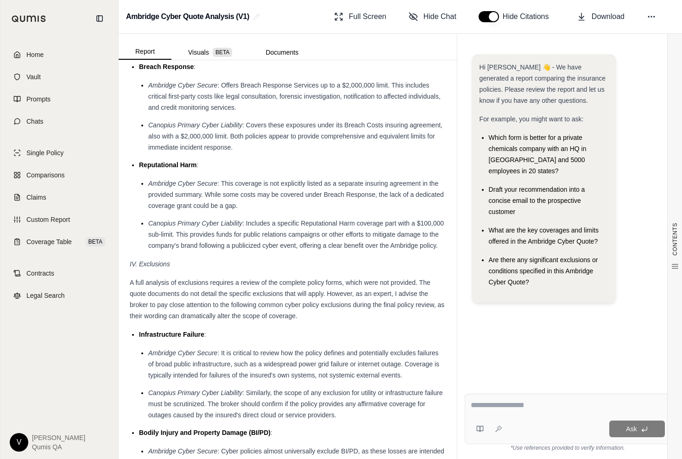
scroll to position [1844, 0]
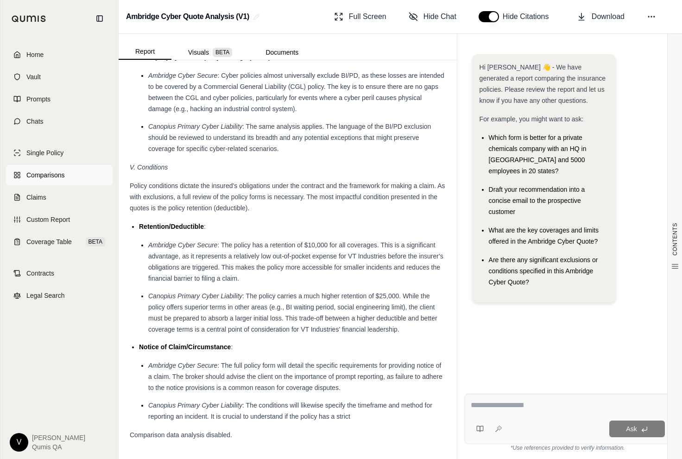
click at [64, 175] on span "Comparisons" at bounding box center [45, 174] width 38 height 9
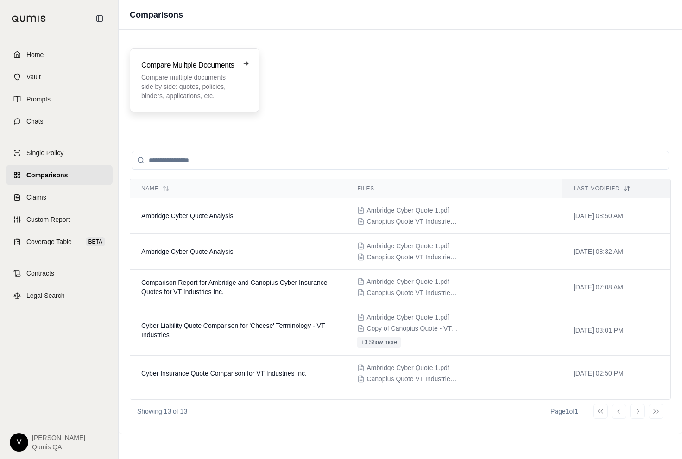
click at [203, 84] on p "Compare multiple documents side by side: quotes, policies, binders, application…" at bounding box center [188, 87] width 94 height 28
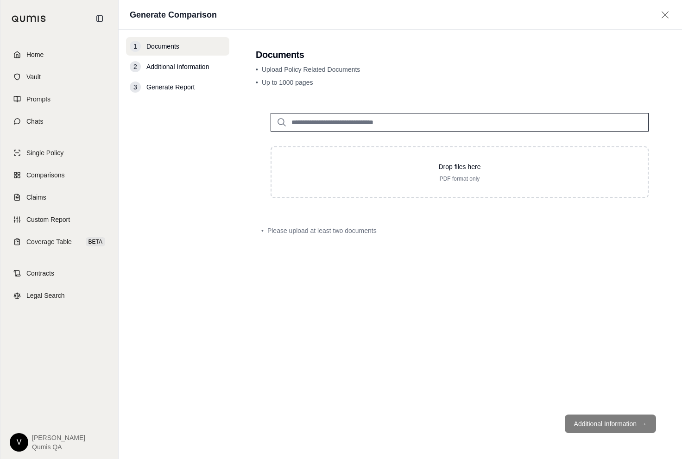
click at [322, 137] on div "Drop files here PDF format only" at bounding box center [459, 155] width 407 height 115
click at [322, 125] on input "search" at bounding box center [459, 122] width 378 height 19
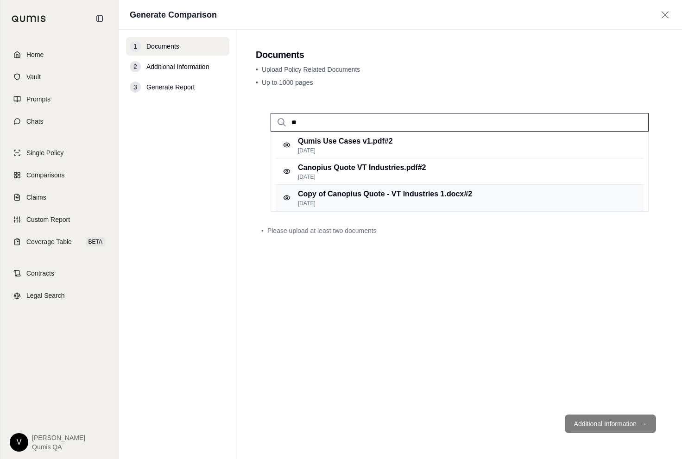
click at [350, 200] on p "[DATE]" at bounding box center [385, 203] width 174 height 7
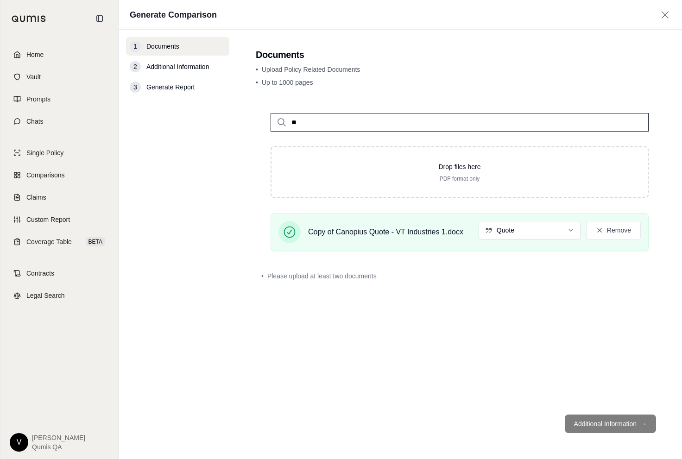
click at [364, 206] on div "** Drop files here PDF format only Copy of Canopius Quote - VT Industries 1.doc…" at bounding box center [459, 178] width 407 height 160
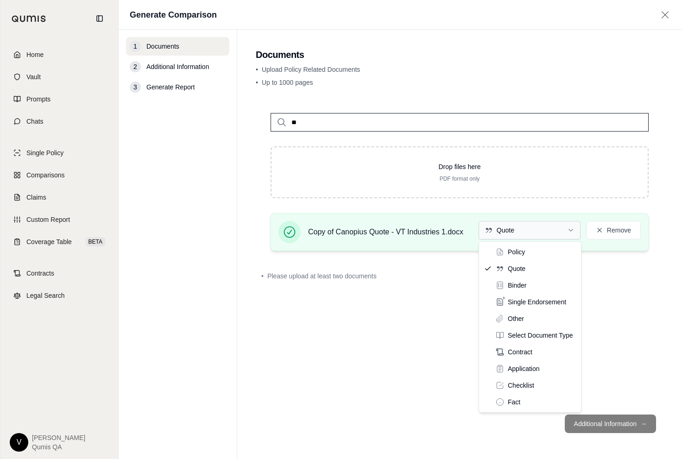
click at [518, 235] on html "Home Vault Prompts Chats Single Policy Comparisons Claims Custom Report Coverag…" at bounding box center [341, 229] width 682 height 459
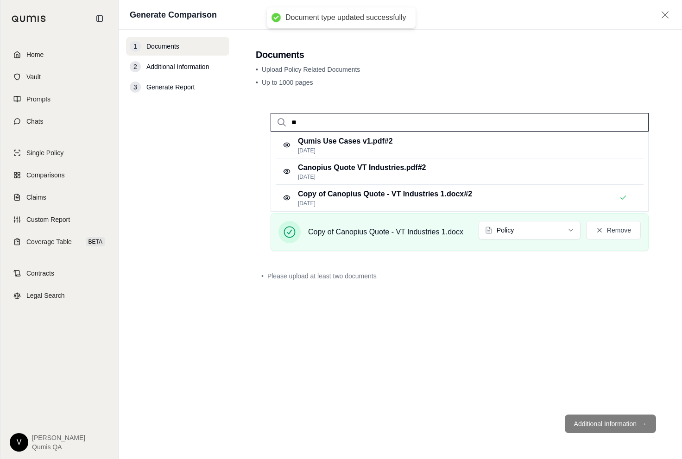
click at [428, 125] on input "**" at bounding box center [459, 122] width 378 height 19
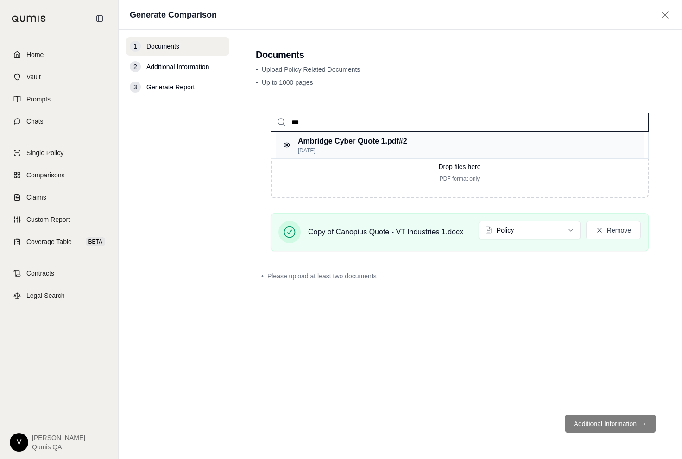
type input "***"
click at [428, 144] on div "Ambridge Cyber Quote 1.pdf #2 [DATE]" at bounding box center [459, 145] width 368 height 26
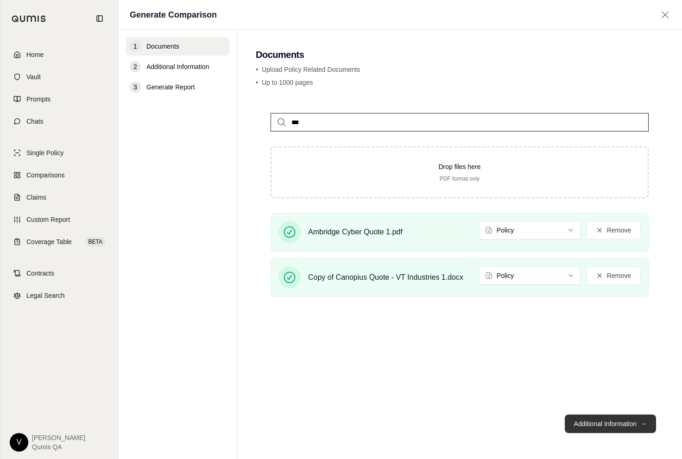
click at [594, 422] on button "Additional Information →" at bounding box center [609, 423] width 91 height 19
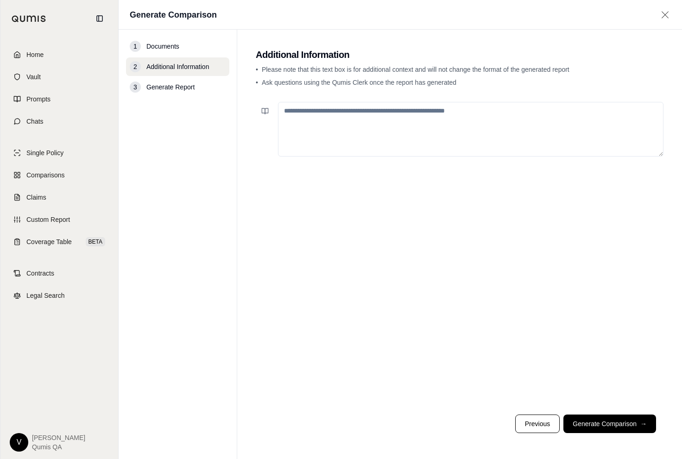
click at [394, 134] on textarea at bounding box center [470, 129] width 385 height 55
type textarea "**********"
click at [51, 175] on span "Comparisons" at bounding box center [45, 174] width 38 height 9
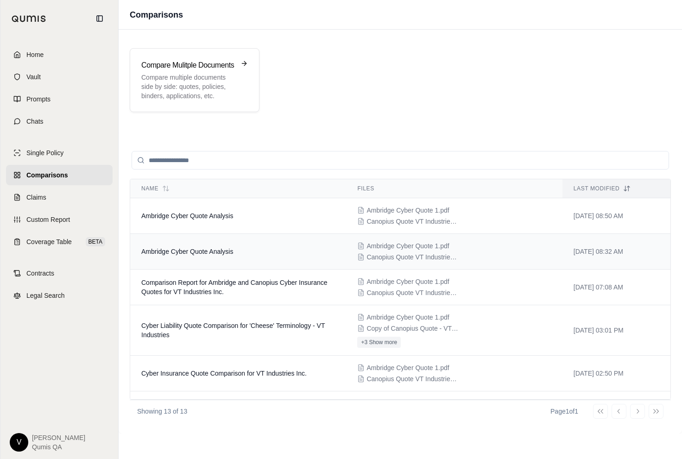
click at [203, 250] on span "Ambridge Cyber Quote Analysis" at bounding box center [187, 251] width 92 height 7
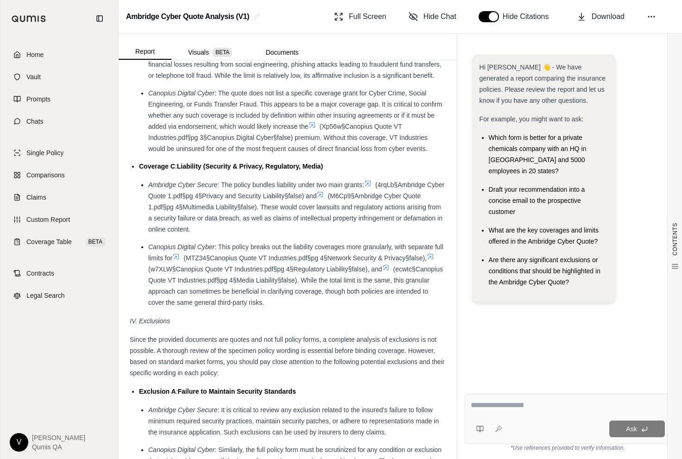
scroll to position [2155, 0]
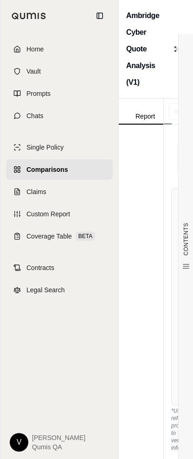
scroll to position [2938, 0]
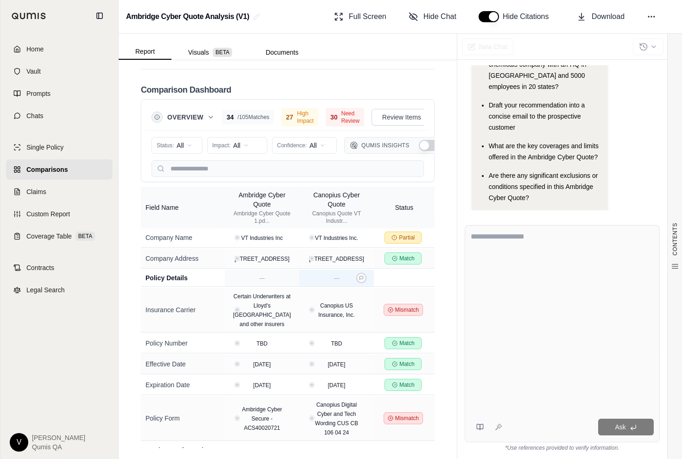
scroll to position [44, 0]
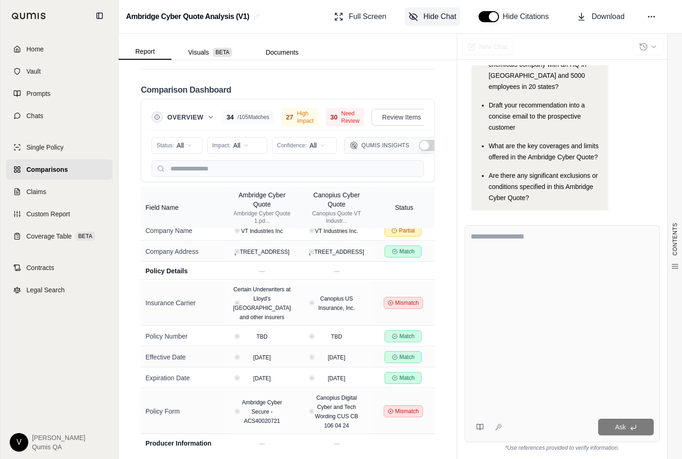
click at [192, 17] on span "Hide Chat" at bounding box center [439, 16] width 33 height 11
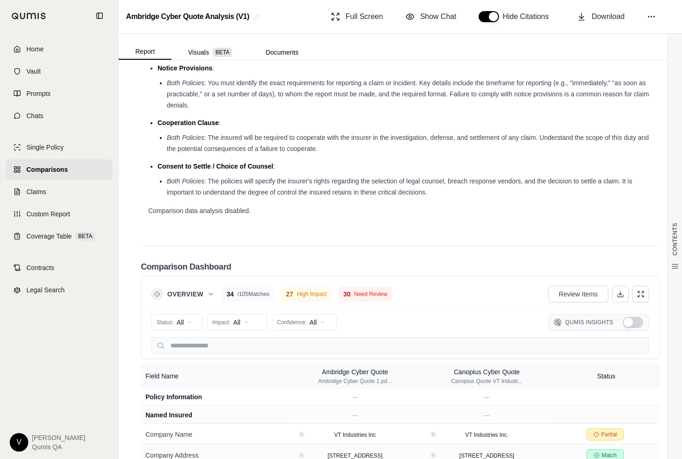
scroll to position [1515, 0]
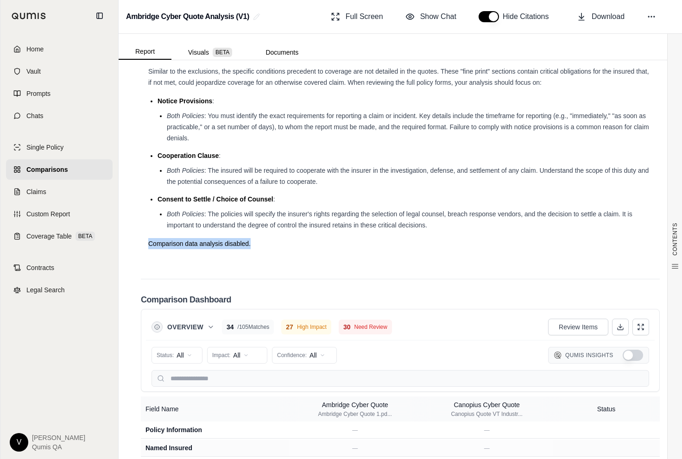
drag, startPoint x: 145, startPoint y: 242, endPoint x: 264, endPoint y: 244, distance: 118.5
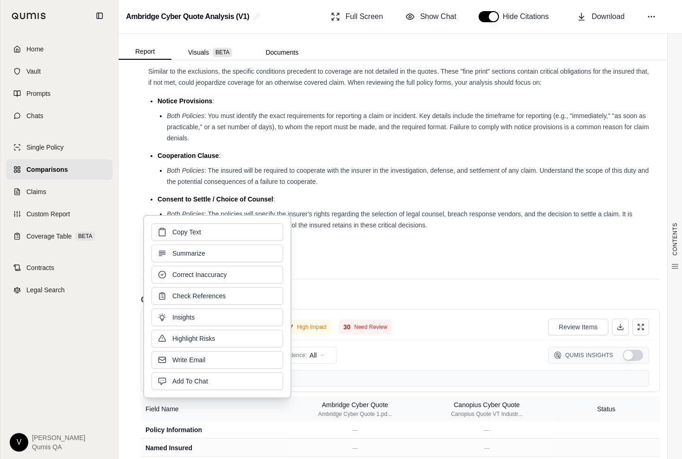
click at [192, 248] on div "Comparison data analysis disabled." at bounding box center [400, 243] width 504 height 11
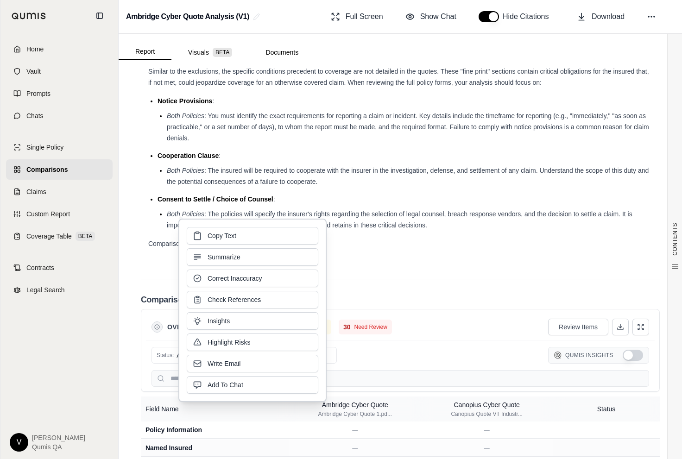
click at [192, 248] on div "Comparison data analysis disabled." at bounding box center [400, 243] width 504 height 11
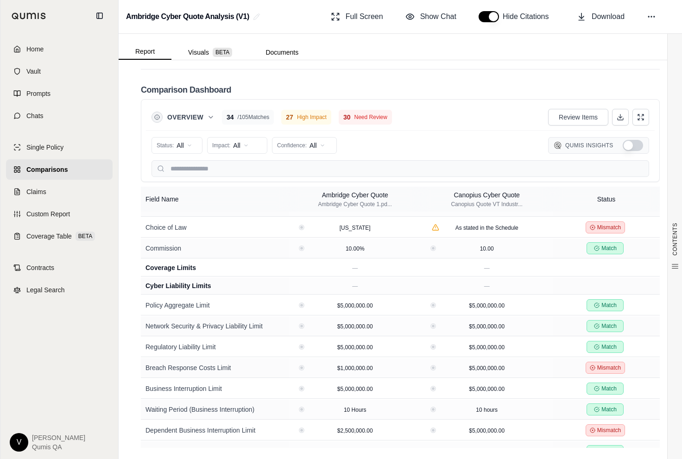
scroll to position [0, 0]
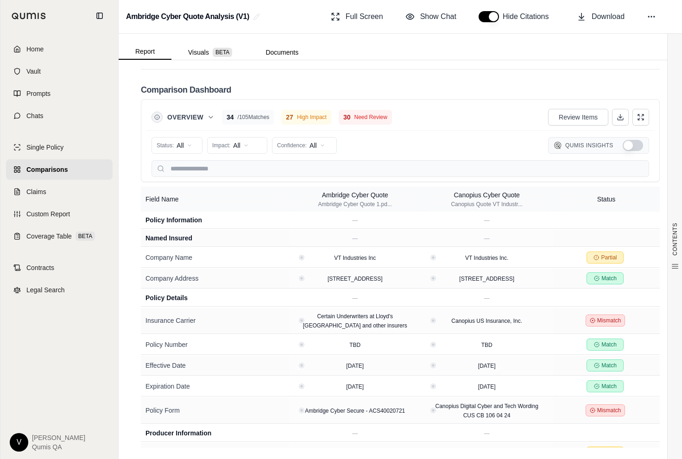
click at [78, 166] on link "Comparisons" at bounding box center [59, 169] width 106 height 20
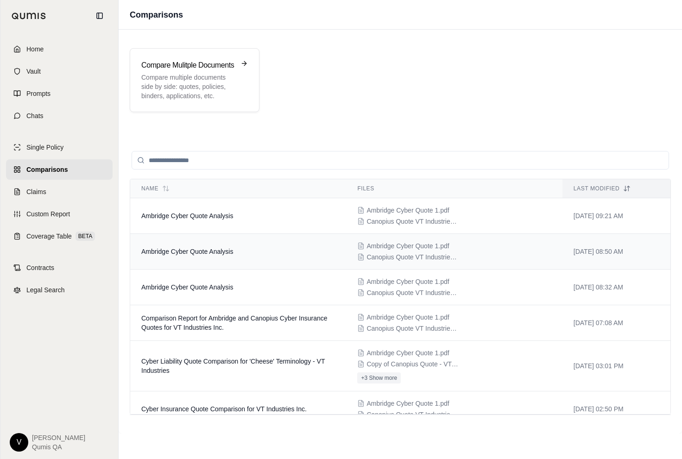
click at [175, 248] on span "Ambridge Cyber Quote Analysis" at bounding box center [187, 251] width 92 height 7
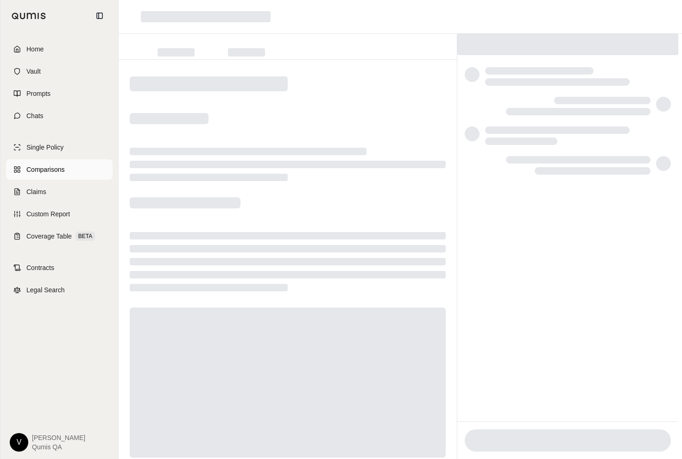
click at [64, 169] on span "Comparisons" at bounding box center [45, 169] width 38 height 9
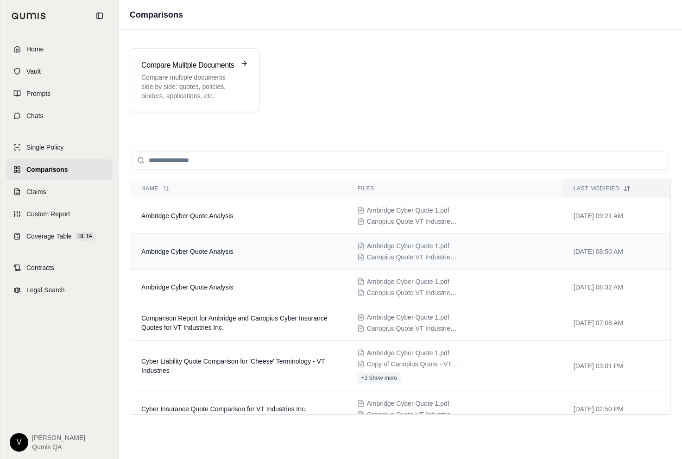
click at [154, 257] on td "Ambridge Cyber Quote Analysis" at bounding box center [238, 252] width 216 height 36
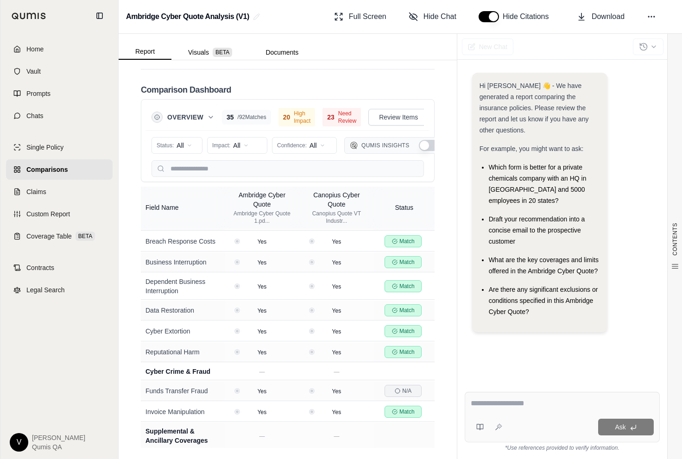
scroll to position [1177, 0]
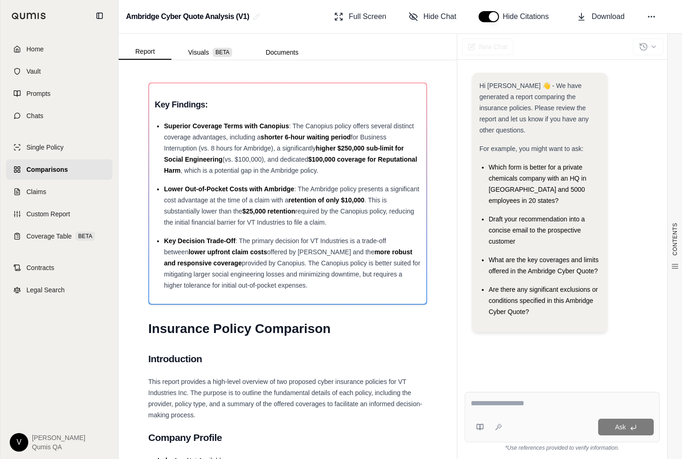
click at [72, 53] on link "Home" at bounding box center [59, 49] width 106 height 20
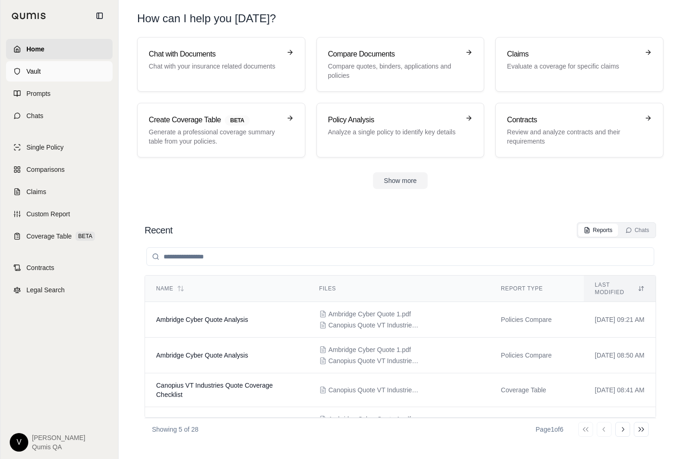
click at [65, 62] on link "Vault" at bounding box center [59, 71] width 106 height 20
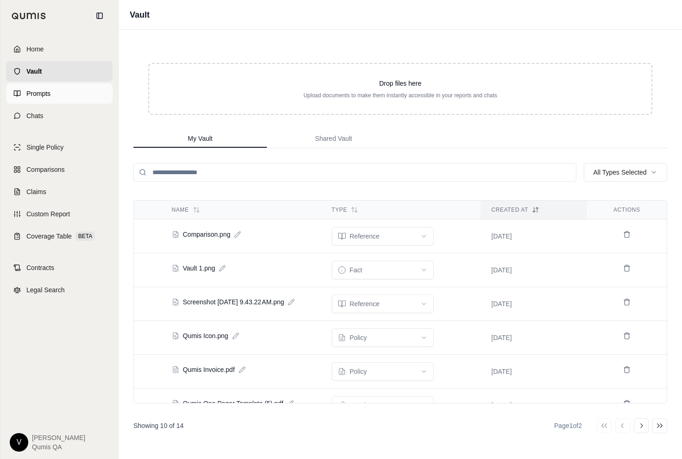
click at [51, 98] on link "Prompts" at bounding box center [59, 93] width 106 height 20
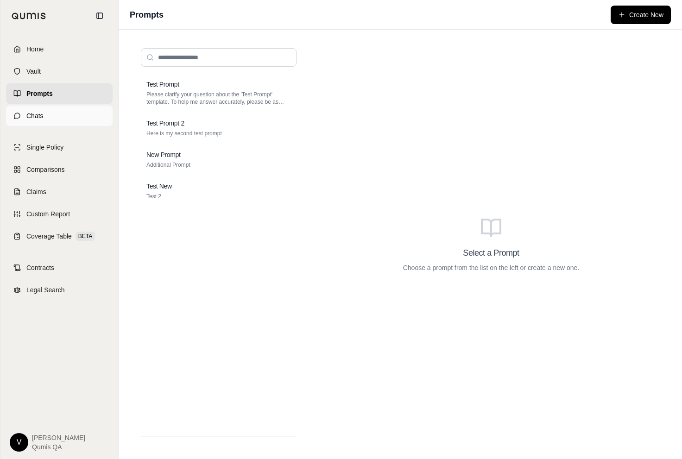
click at [50, 110] on link "Chats" at bounding box center [59, 116] width 106 height 20
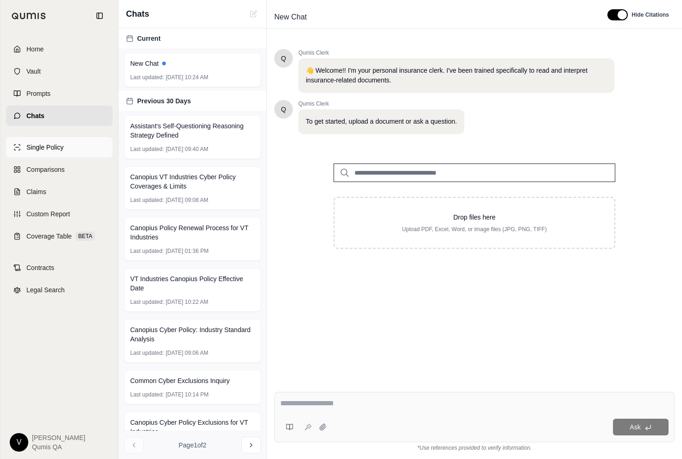
click at [56, 145] on span "Single Policy" at bounding box center [44, 147] width 37 height 9
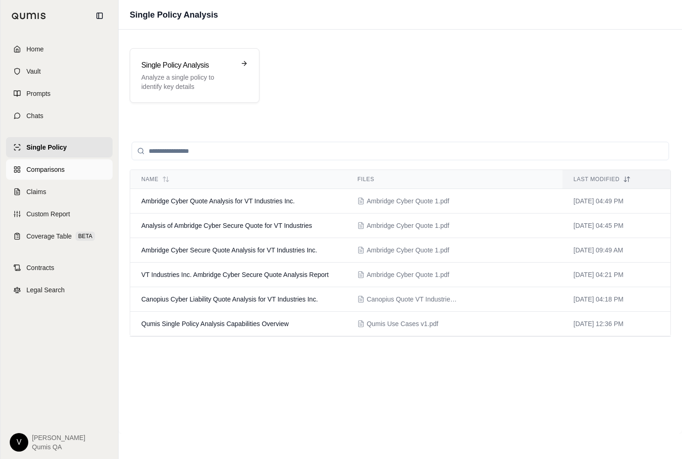
click at [55, 169] on span "Comparisons" at bounding box center [45, 169] width 38 height 9
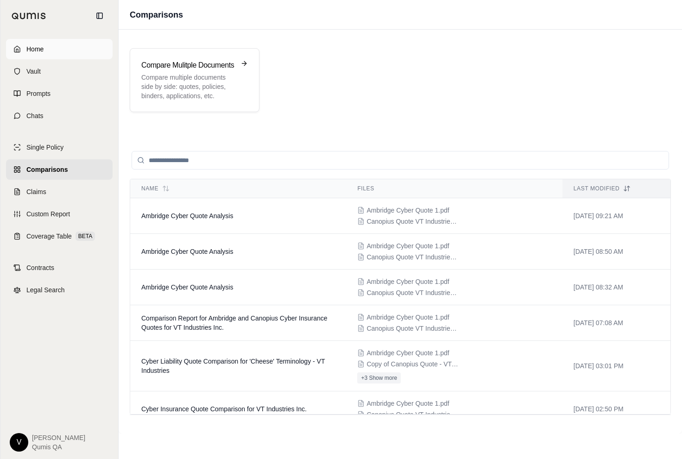
click at [51, 49] on link "Home" at bounding box center [59, 49] width 106 height 20
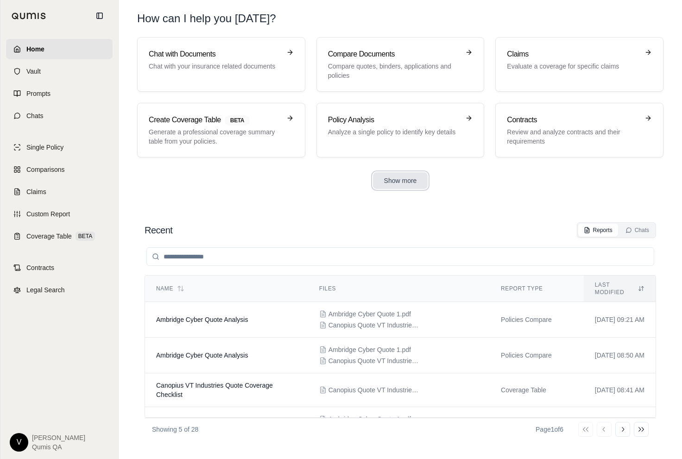
click at [404, 175] on button "Show more" at bounding box center [400, 180] width 55 height 17
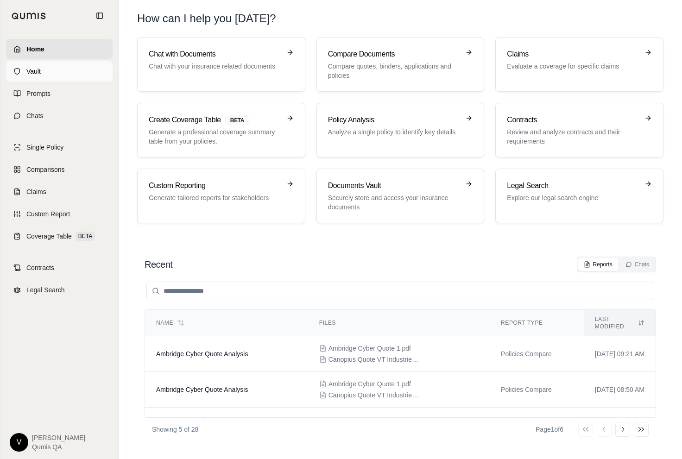
click at [55, 69] on link "Vault" at bounding box center [59, 71] width 106 height 20
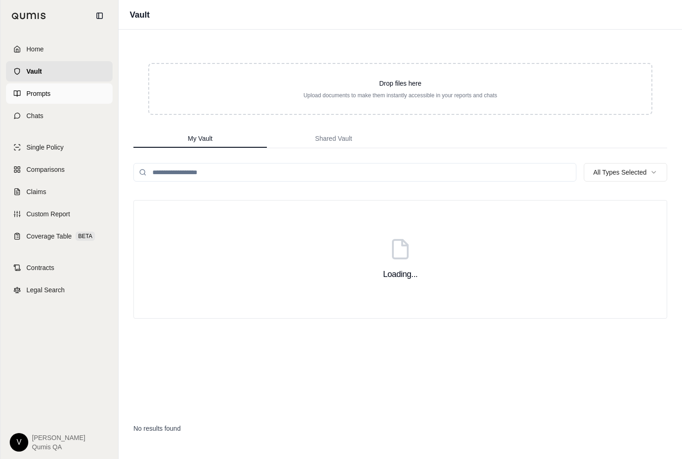
click at [52, 94] on link "Prompts" at bounding box center [59, 93] width 106 height 20
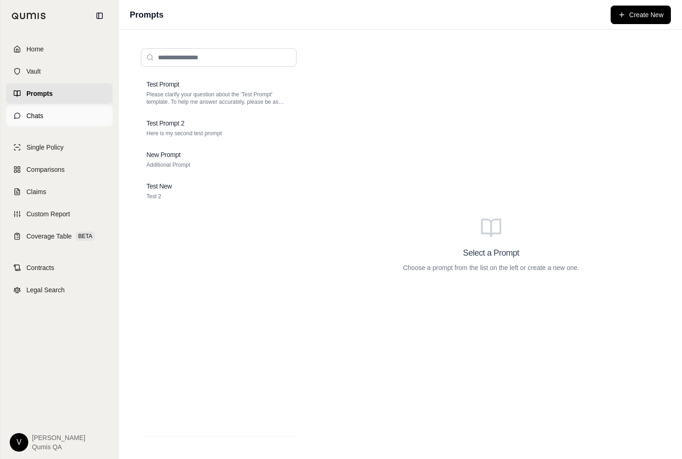
click at [50, 110] on link "Chats" at bounding box center [59, 116] width 106 height 20
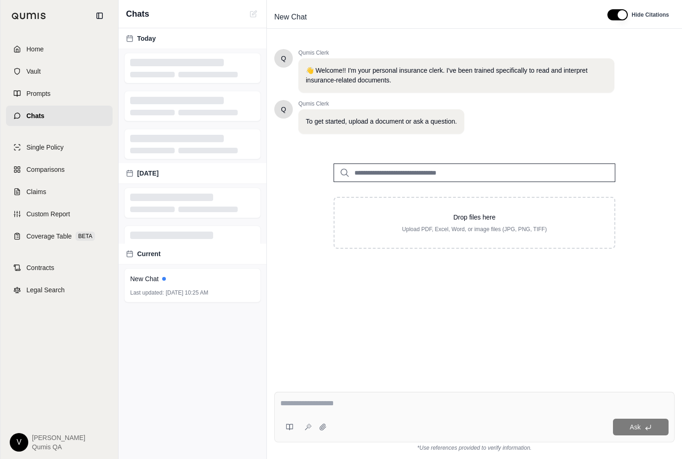
click at [49, 136] on div "Home Vault Prompts Chats Single Policy Comparisons Claims Custom Report Coverag…" at bounding box center [59, 244] width 118 height 427
click at [49, 144] on span "Single Policy" at bounding box center [44, 147] width 37 height 9
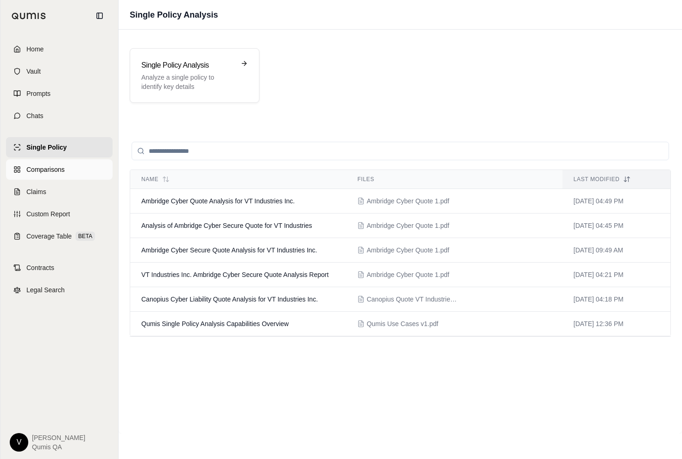
click at [50, 165] on span "Comparisons" at bounding box center [45, 169] width 38 height 9
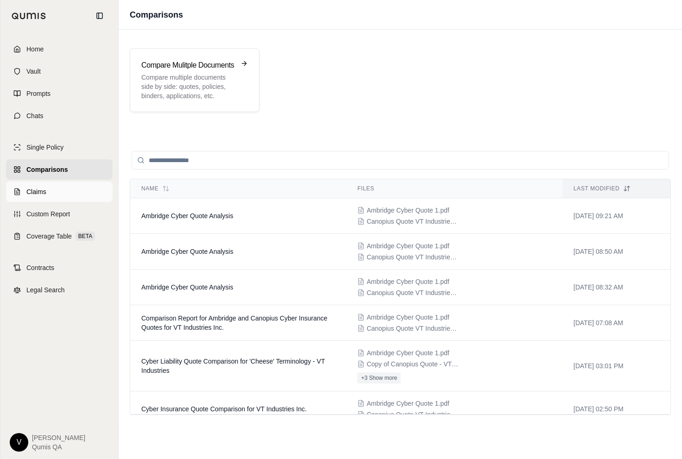
click at [51, 193] on link "Claims" at bounding box center [59, 191] width 106 height 20
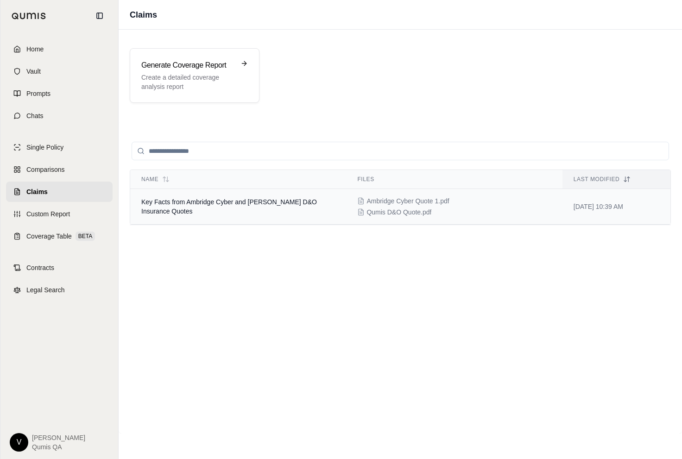
click at [214, 200] on span "Key Facts from Ambridge Cyber and [PERSON_NAME] D&O Insurance Quotes" at bounding box center [228, 206] width 175 height 17
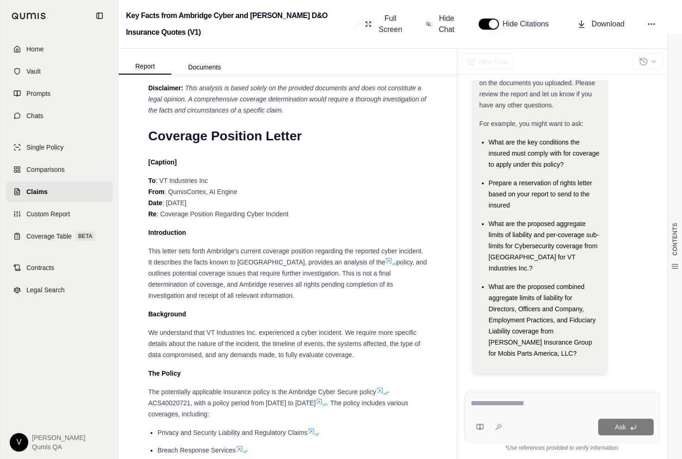
scroll to position [4719, 0]
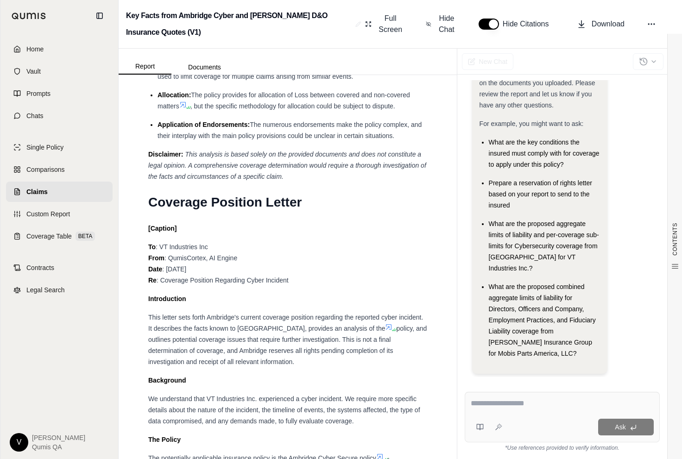
click at [385, 331] on icon at bounding box center [388, 326] width 7 height 7
click at [386, 330] on icon at bounding box center [389, 327] width 6 height 6
click at [390, 332] on icon at bounding box center [393, 330] width 6 height 6
click at [392, 332] on icon at bounding box center [395, 330] width 6 height 6
click at [390, 332] on icon at bounding box center [393, 330] width 6 height 6
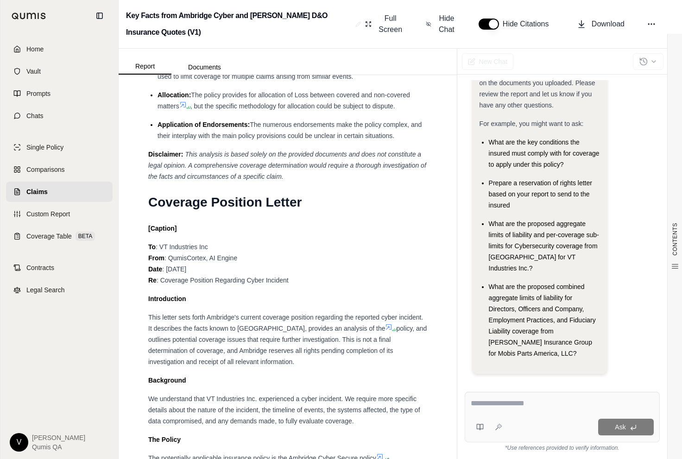
scroll to position [4990, 0]
